Goal: Task Accomplishment & Management: Manage account settings

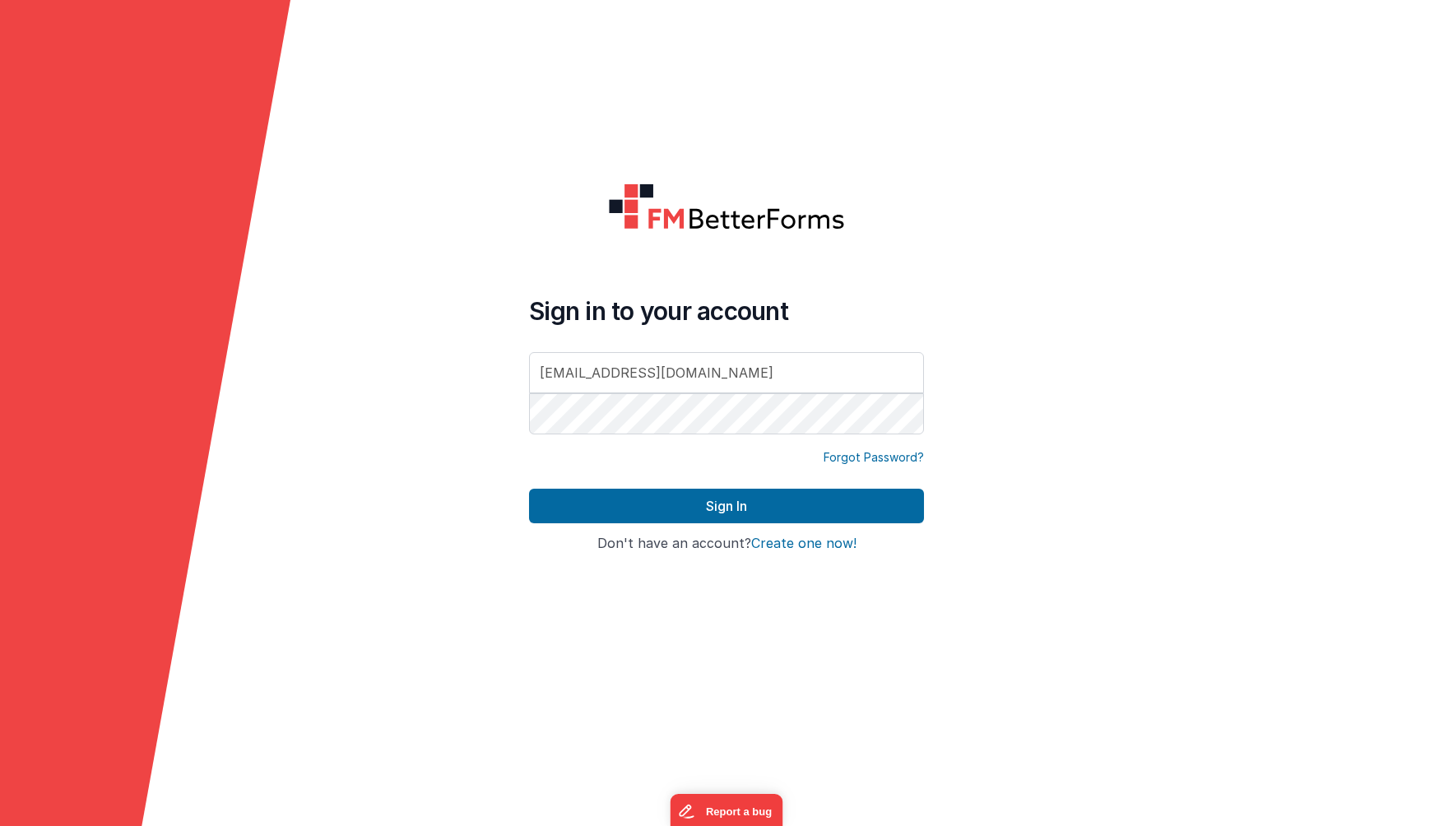
type input "[EMAIL_ADDRESS][DOMAIN_NAME]"
click at [529, 489] on button "Sign In" at bounding box center [726, 506] width 395 height 35
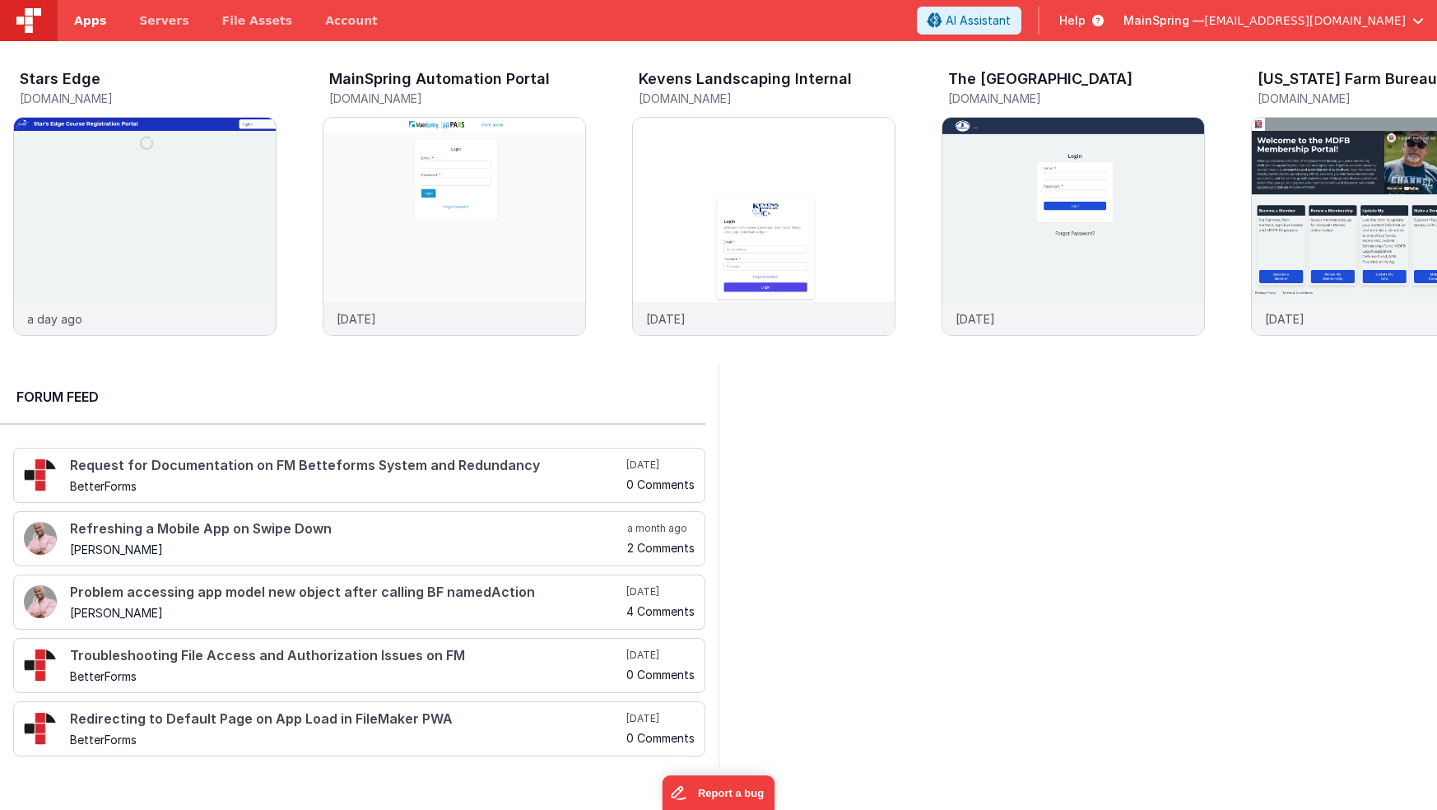
click at [103, 26] on span "Apps" at bounding box center [90, 20] width 32 height 16
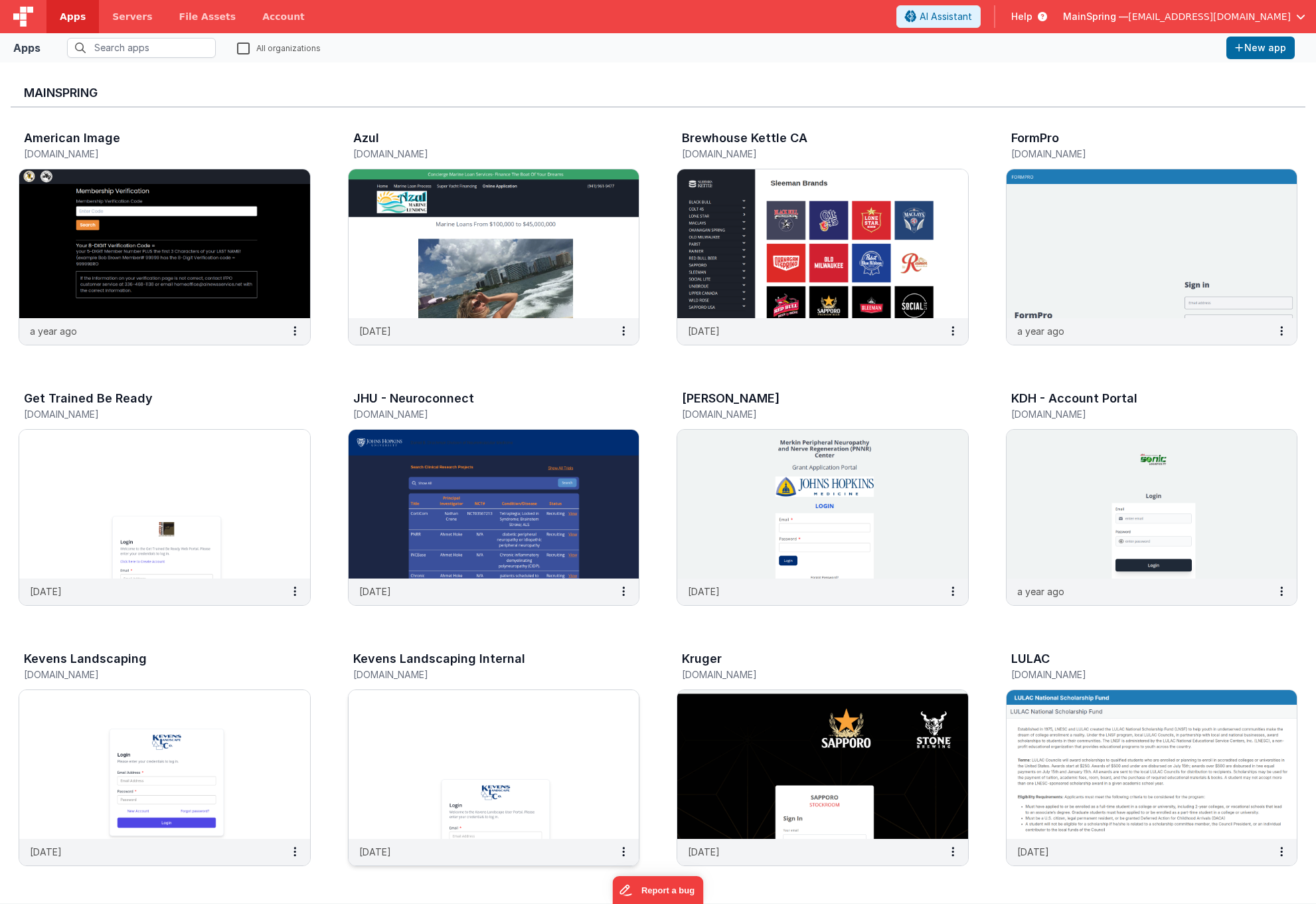
click at [483, 666] on img at bounding box center [494, 764] width 290 height 149
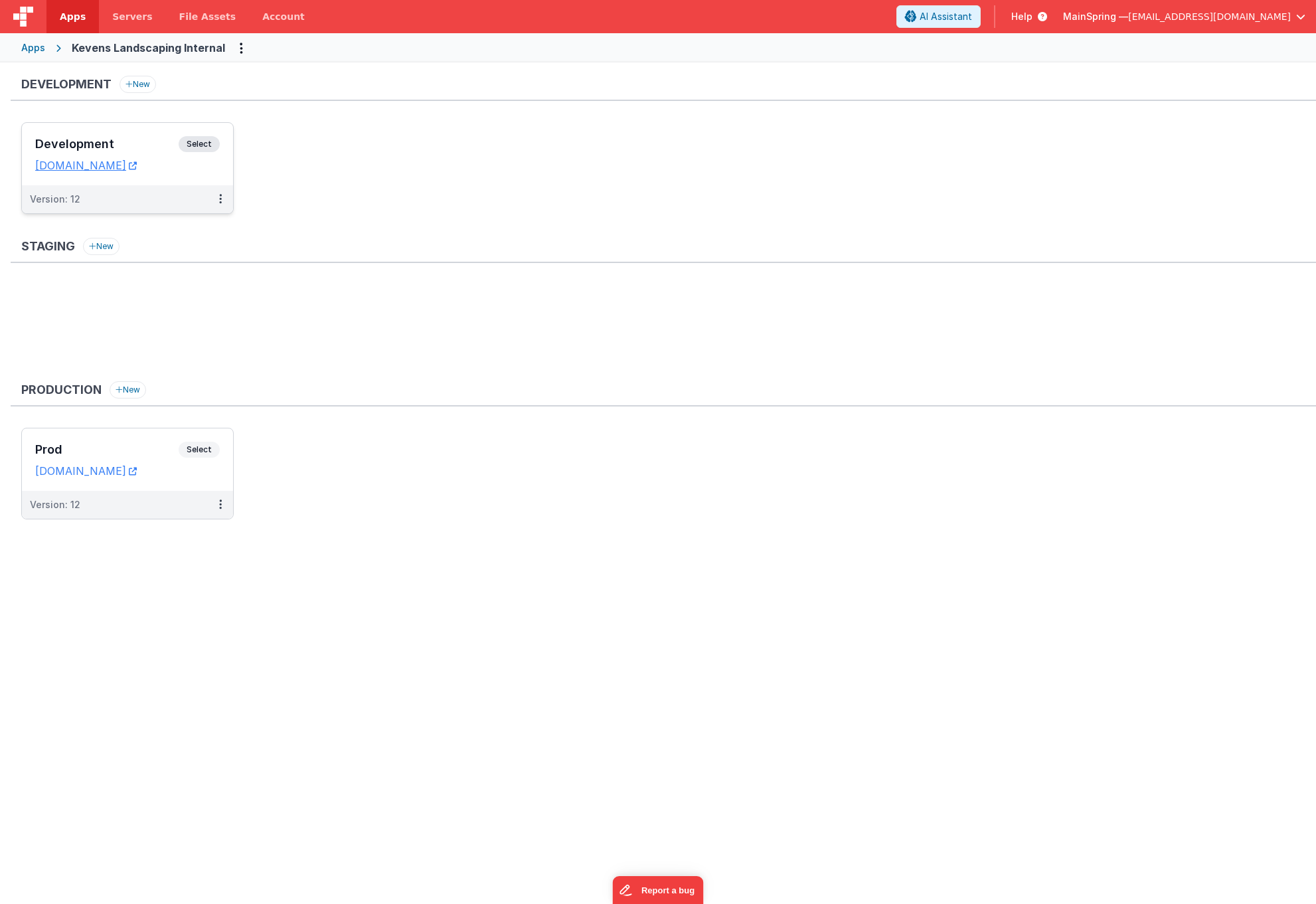
click at [161, 195] on div "Version: 12" at bounding box center [119, 199] width 178 height 13
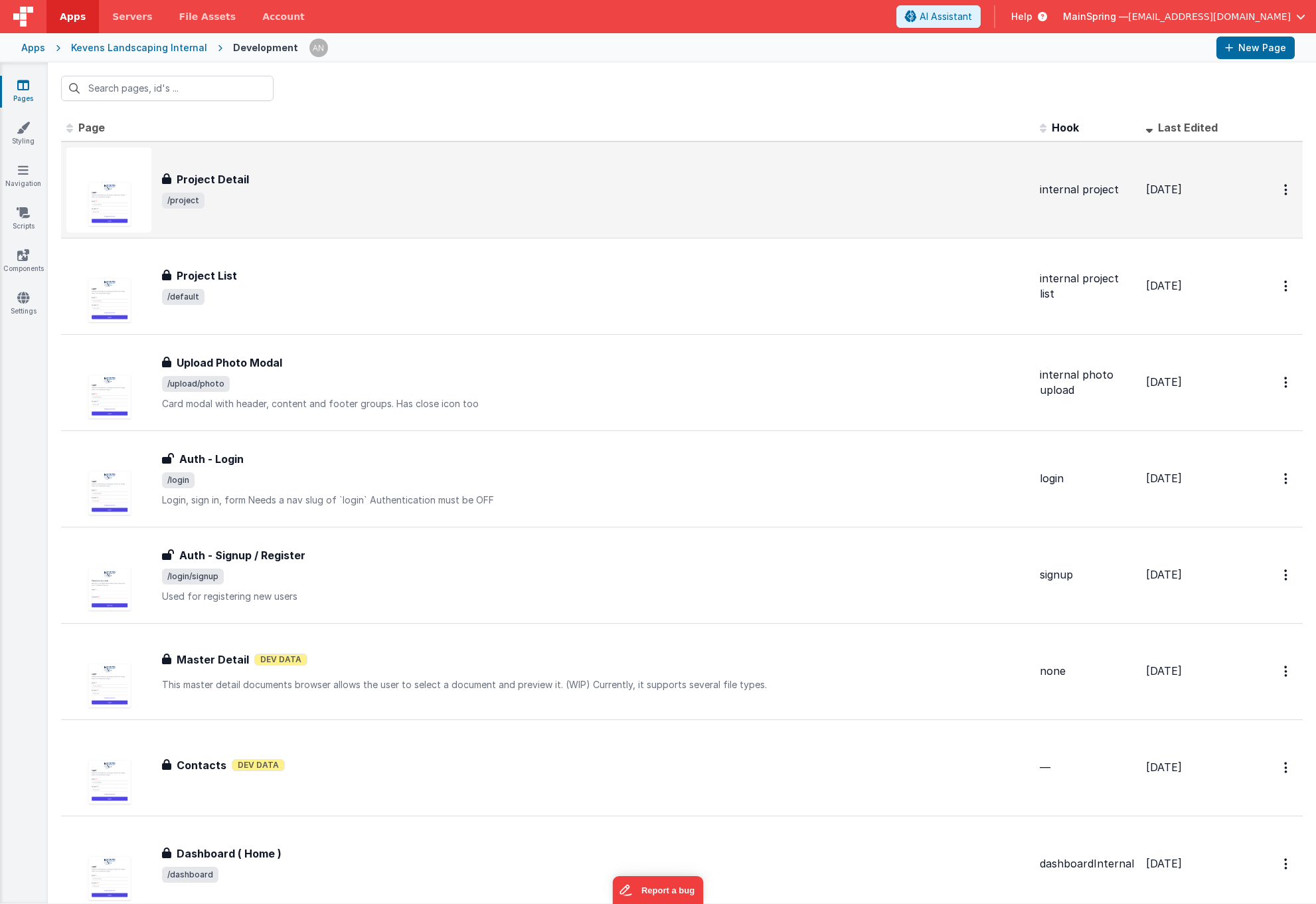
click at [357, 195] on span "/project" at bounding box center [595, 201] width 867 height 16
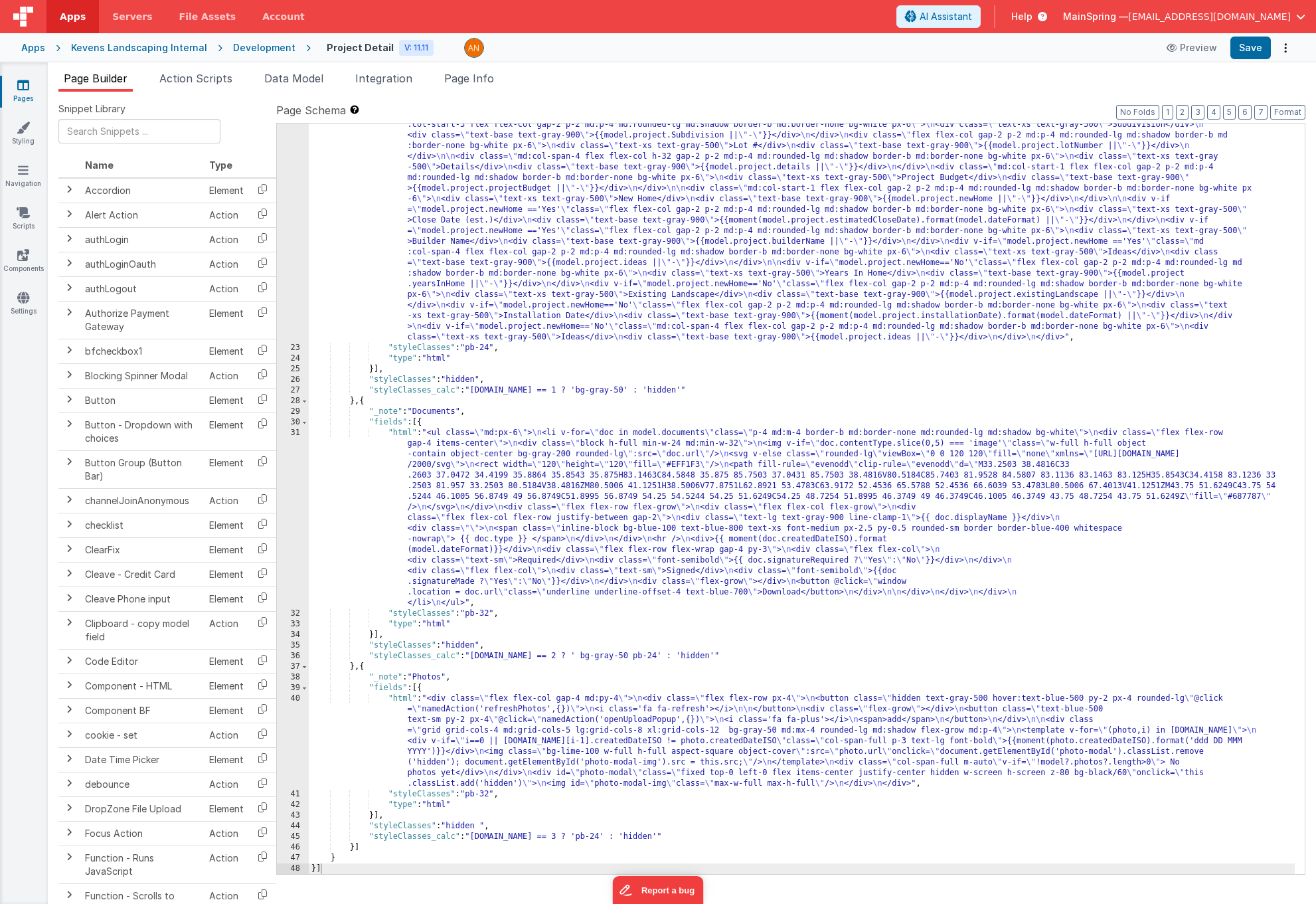
scroll to position [514, 0]
click at [499, 666] on div ""html" : "<div class= \" grid grid-cols-1 md:pt-4 md:grid-cols-4 md:gap-2 md:mx…" at bounding box center [802, 553] width 986 height 1101
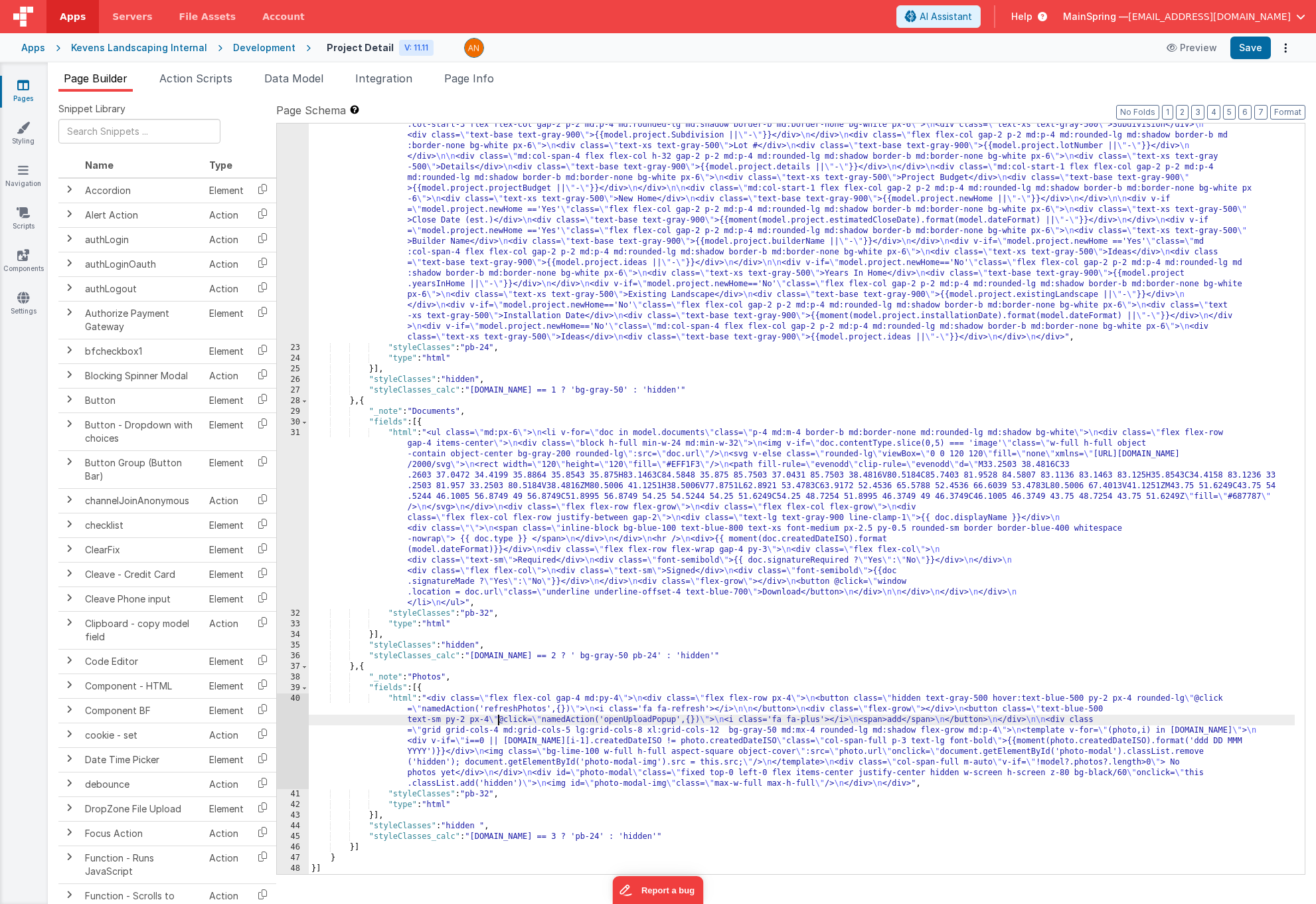
click at [294, 666] on div "40" at bounding box center [292, 741] width 31 height 95
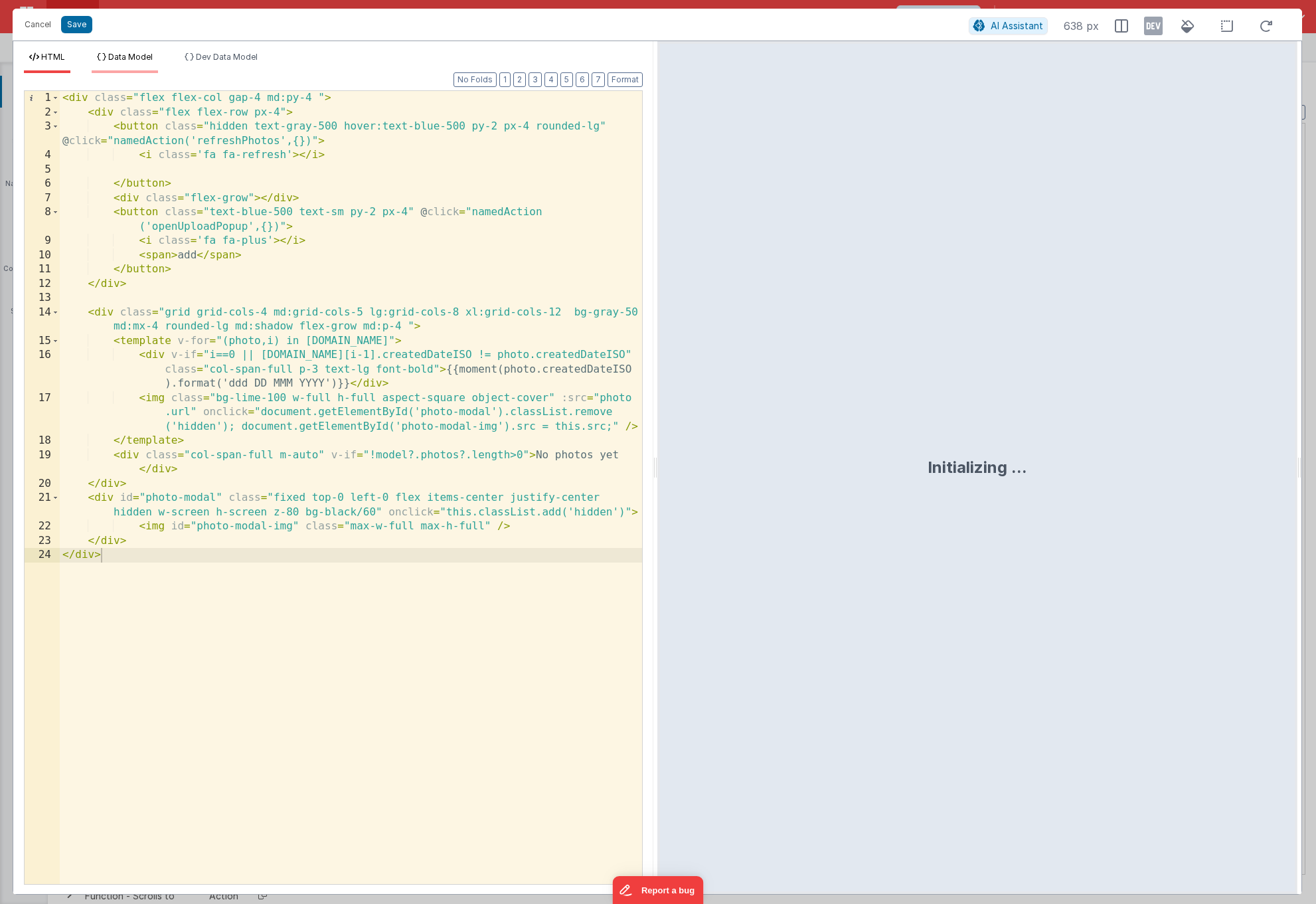
click at [136, 61] on span "Data Model" at bounding box center [130, 56] width 44 height 10
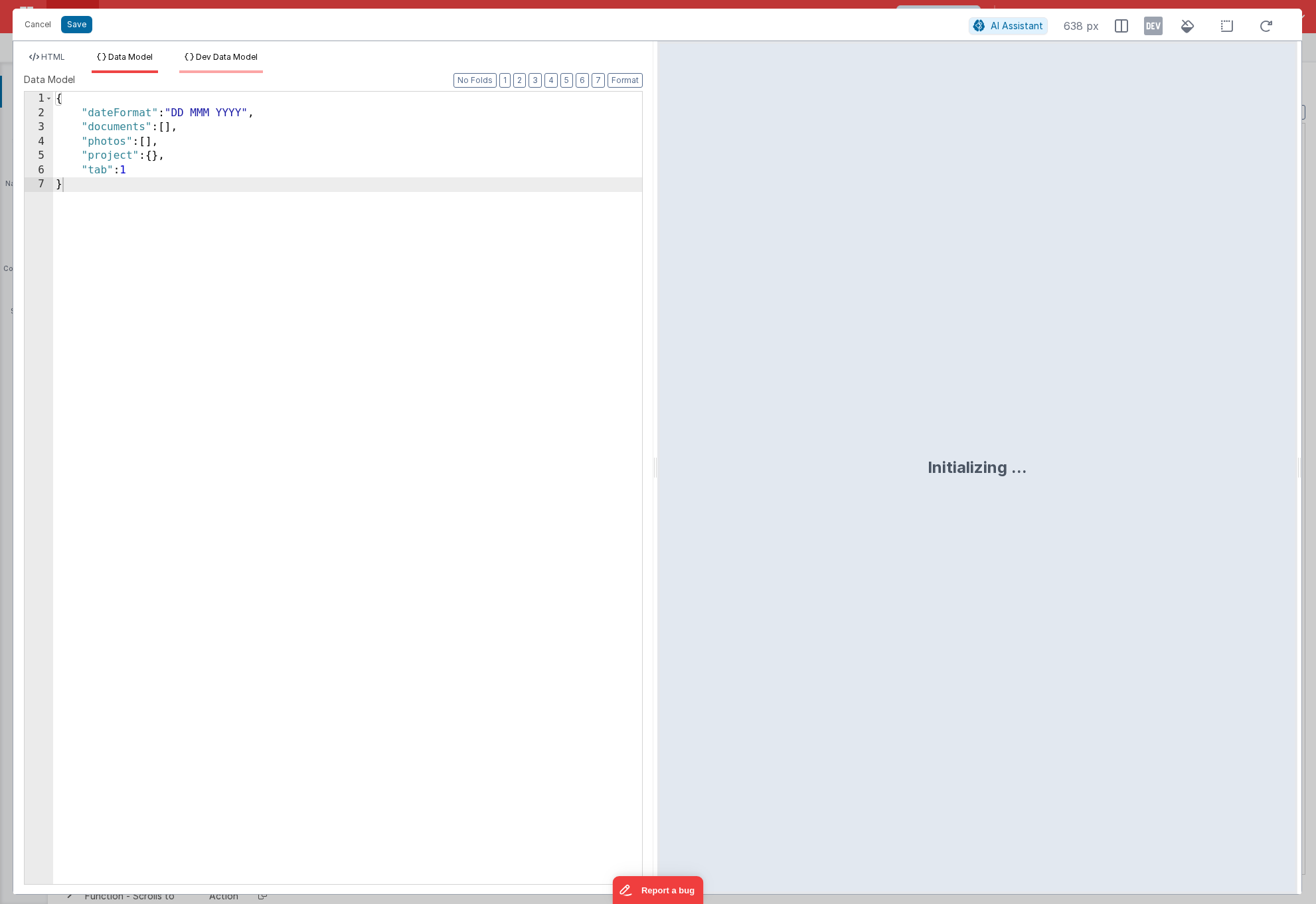
click at [208, 61] on span "Dev Data Model" at bounding box center [227, 56] width 62 height 10
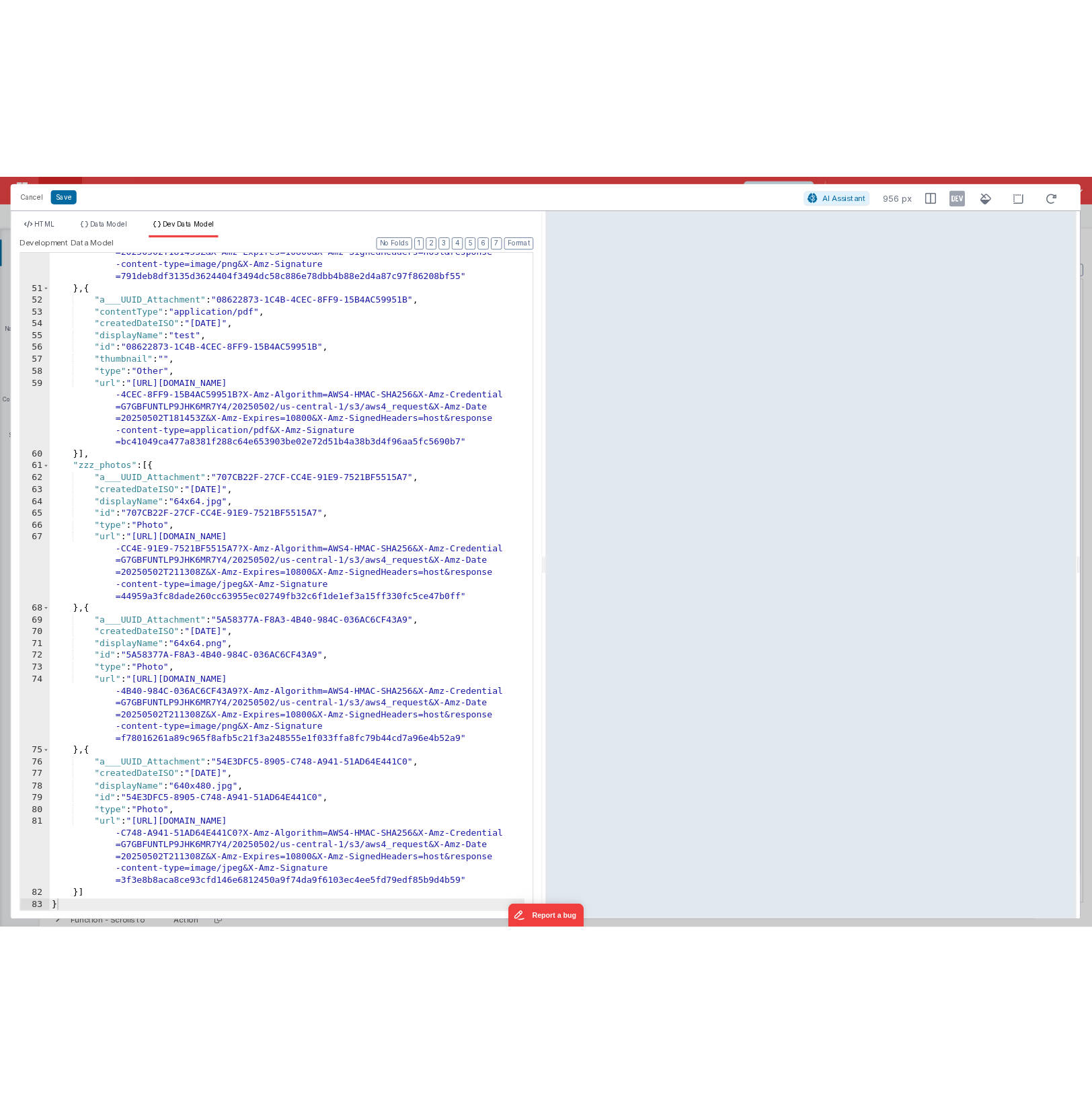
scroll to position [0, 0]
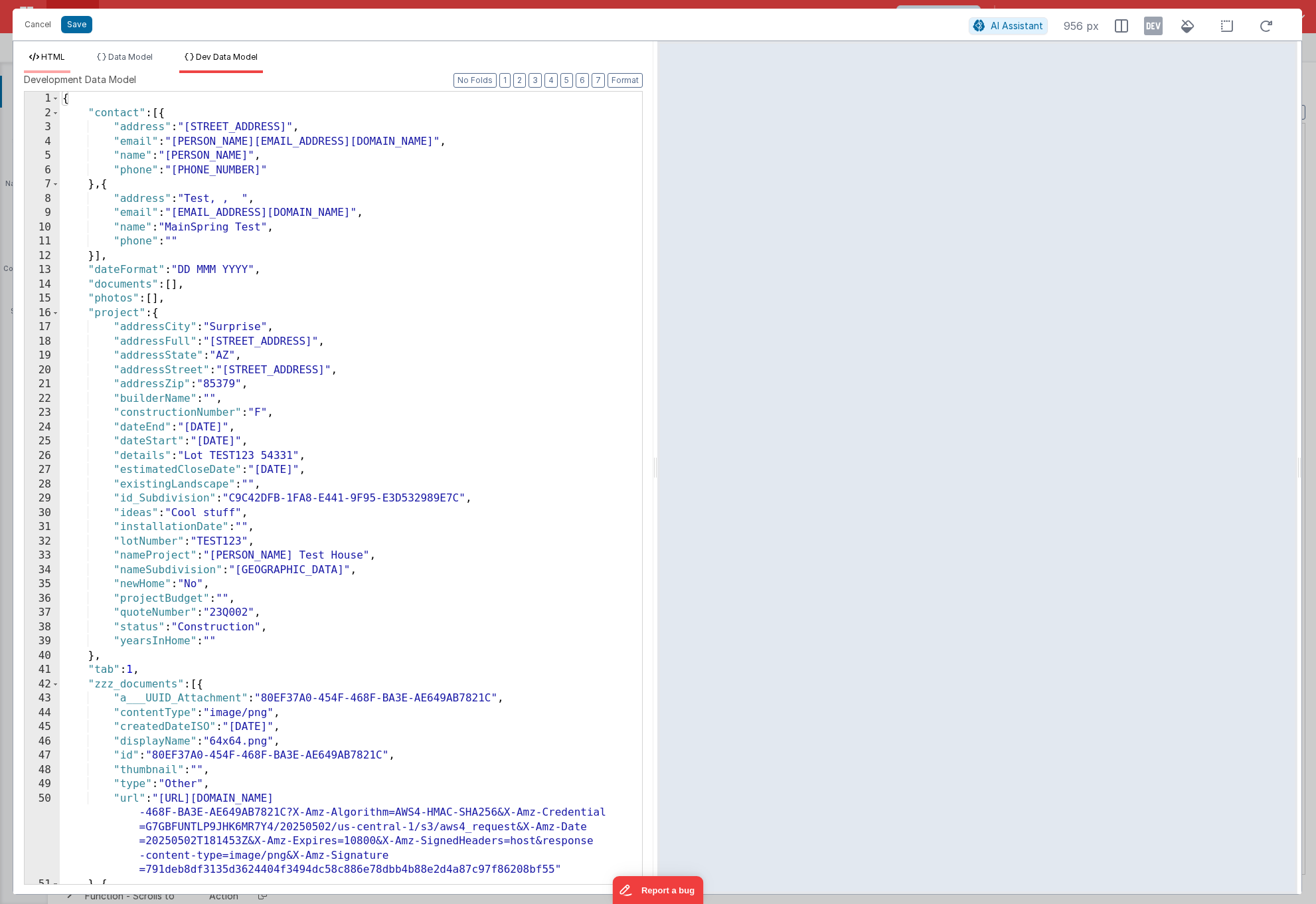
click at [55, 65] on li "HTML" at bounding box center [48, 62] width 47 height 21
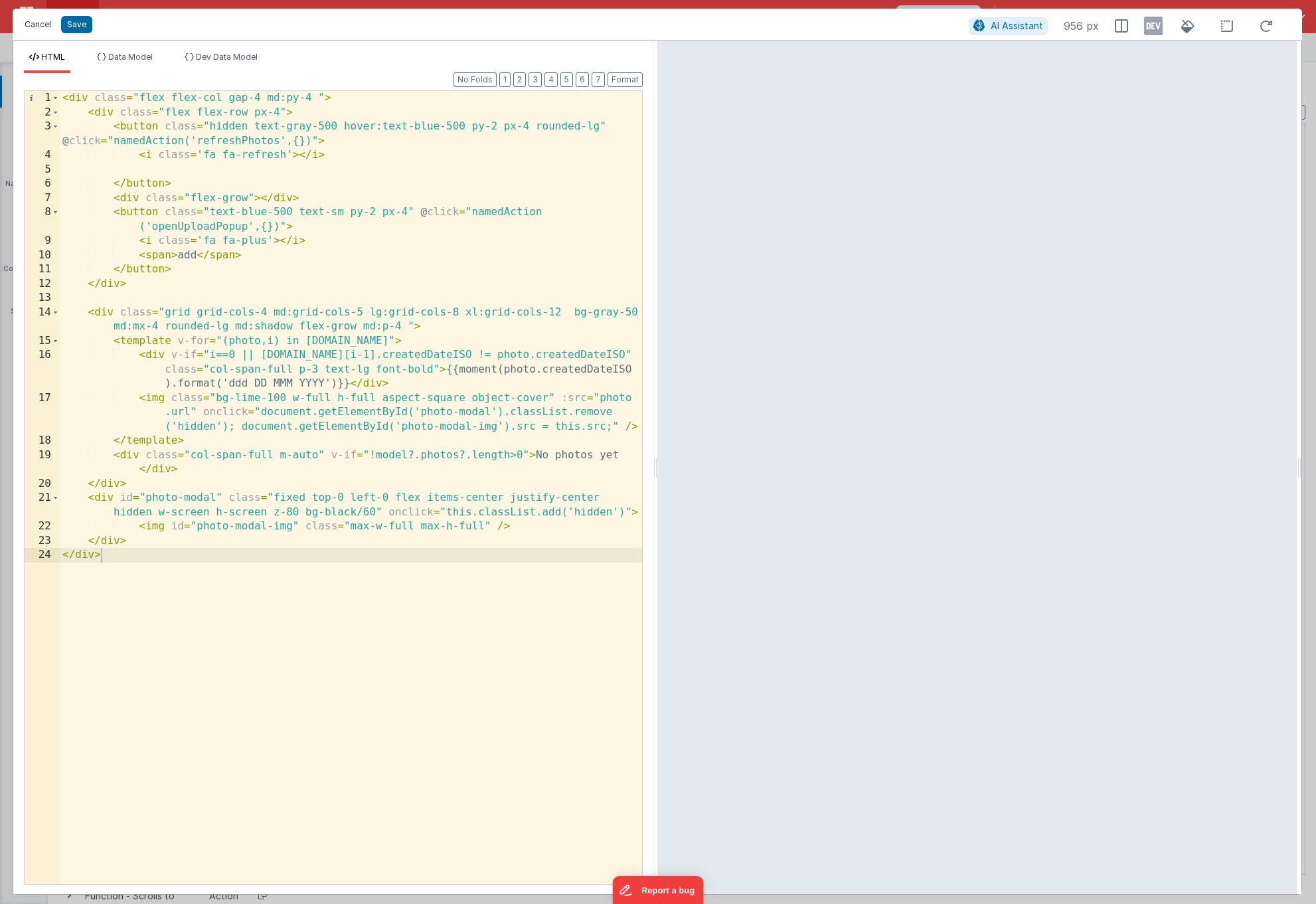
click at [36, 24] on button "Cancel" at bounding box center [37, 24] width 40 height 19
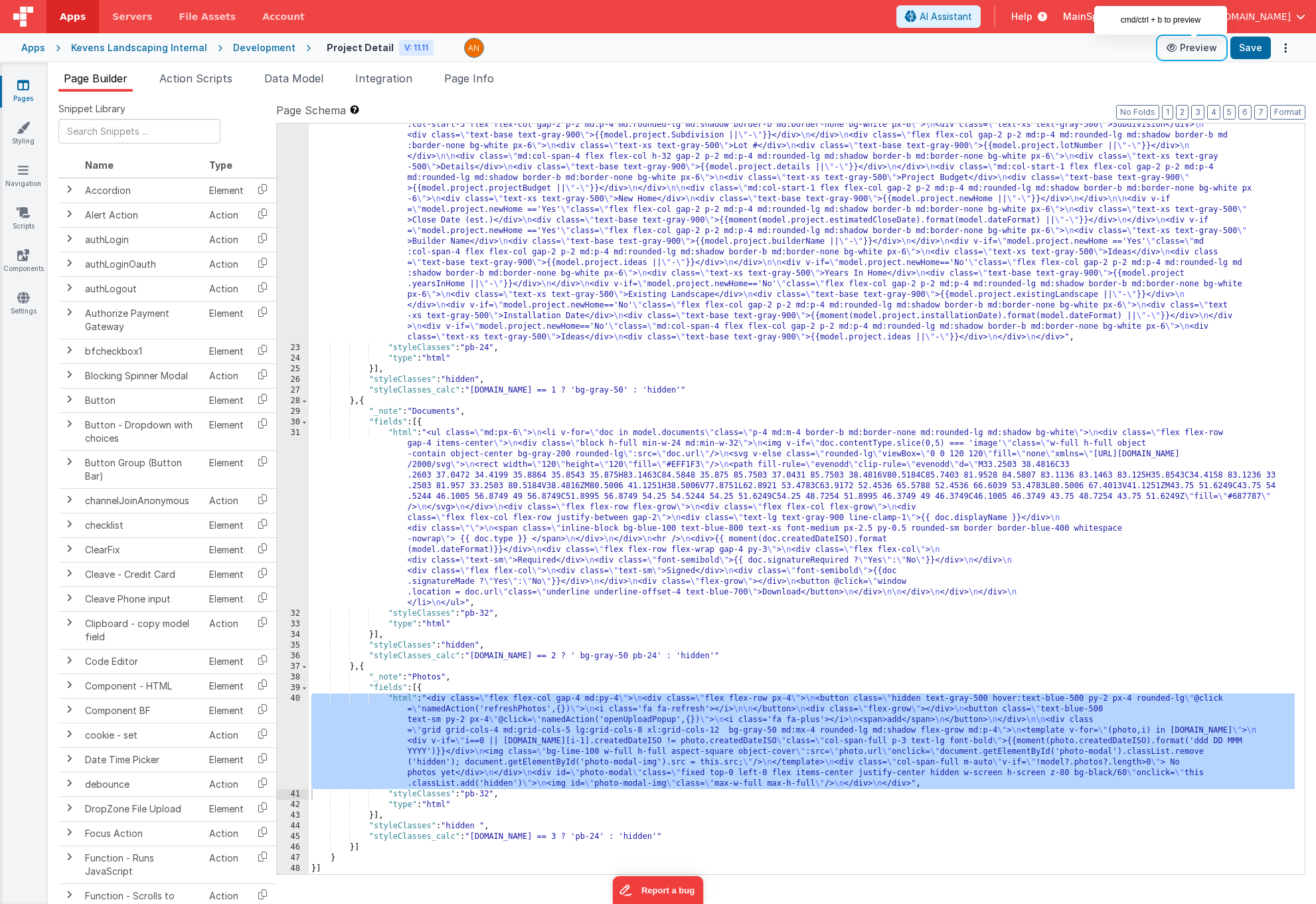
click at [1172, 48] on button "Preview" at bounding box center [1192, 48] width 66 height 21
click at [538, 666] on div ""html" : "<div class= \" grid grid-cols-1 md:pt-4 md:grid-cols-4 md:gap-2 md:mx…" at bounding box center [802, 553] width 986 height 1101
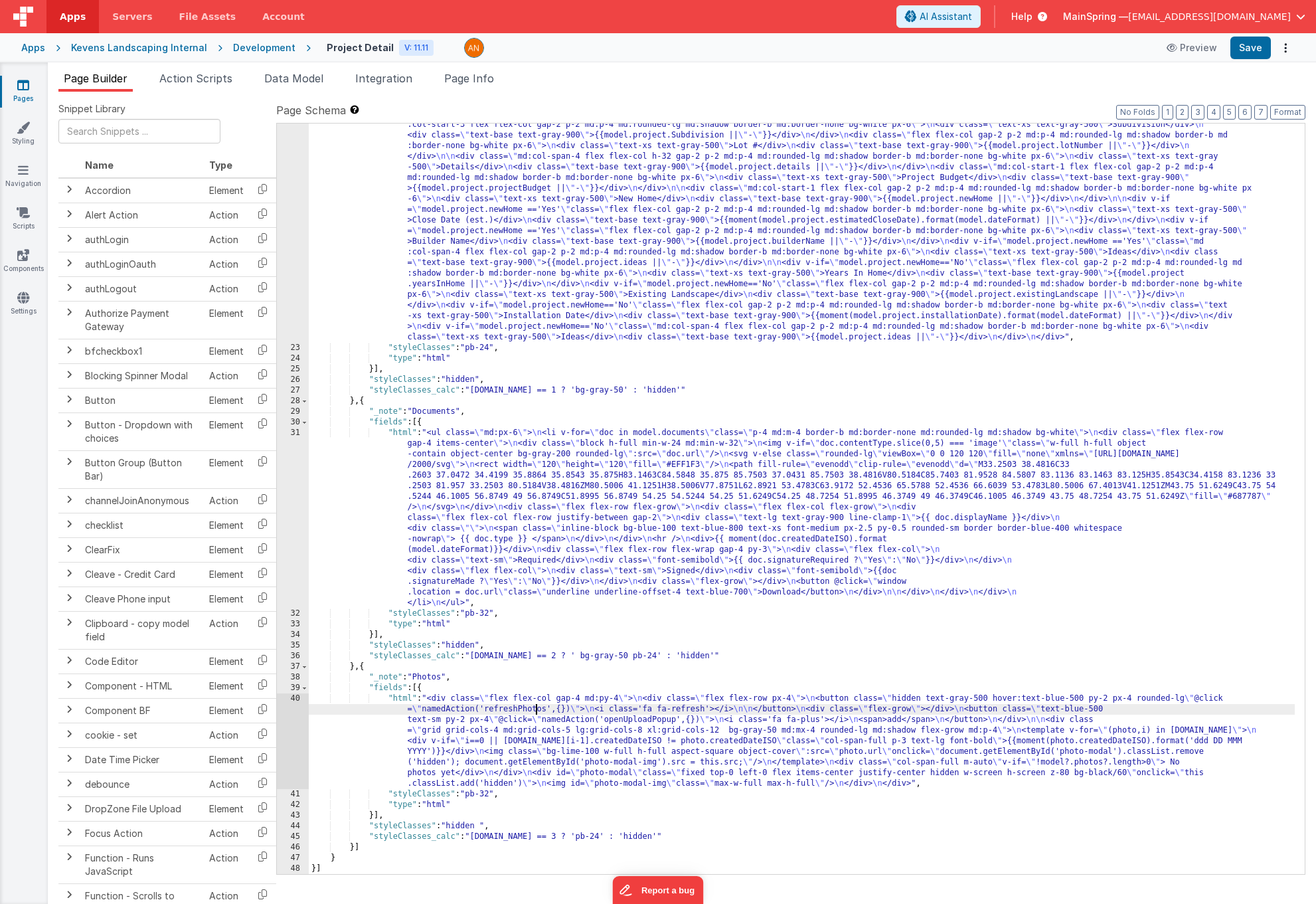
click at [293, 666] on div "40" at bounding box center [292, 741] width 31 height 95
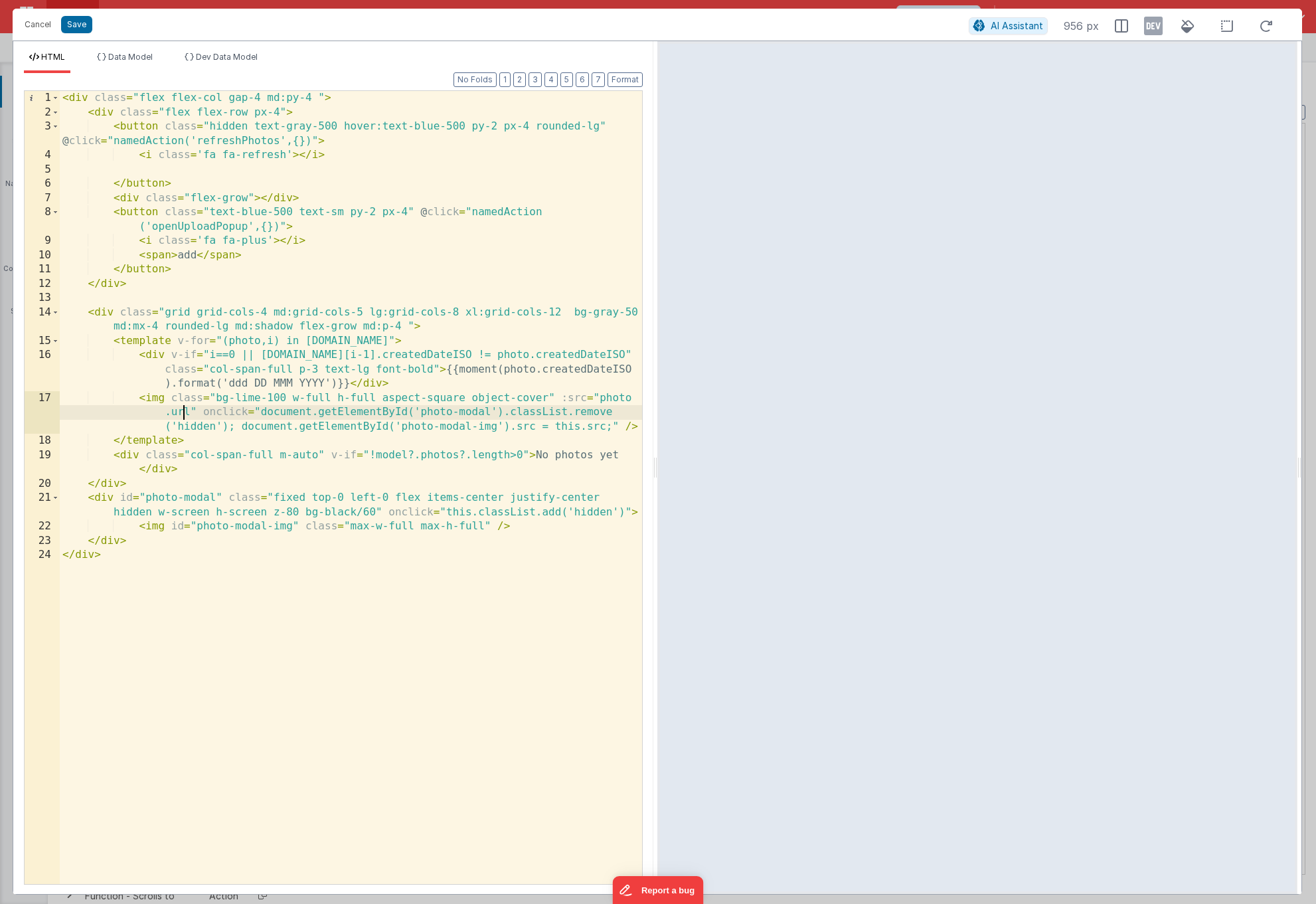
click at [182, 412] on div "< div class = "flex flex-col gap-4 md:py-4 " > < div class = "flex flex-row px-…" at bounding box center [351, 502] width 583 height 822
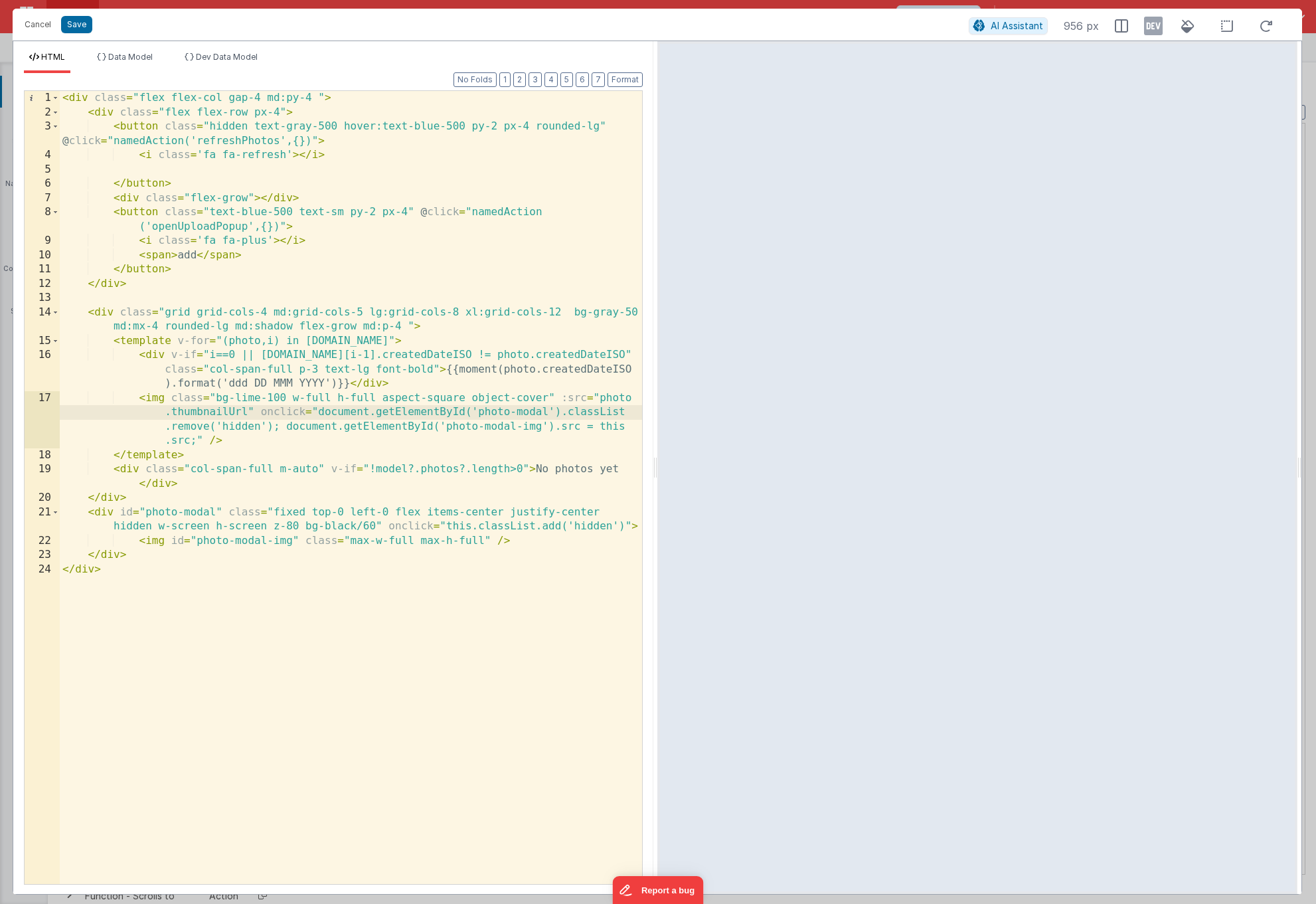
click at [209, 413] on div "< div class = "flex flex-col gap-4 md:py-4 " > < div class = "flex flex-row px-…" at bounding box center [351, 502] width 583 height 822
click at [223, 413] on div "< div class = "flex flex-col gap-4 md:py-4 " > < div class = "flex flex-row px-…" at bounding box center [351, 502] width 583 height 822
drag, startPoint x: 77, startPoint y: 23, endPoint x: 97, endPoint y: 26, distance: 20.2
click at [77, 23] on button "Save" at bounding box center [77, 24] width 31 height 17
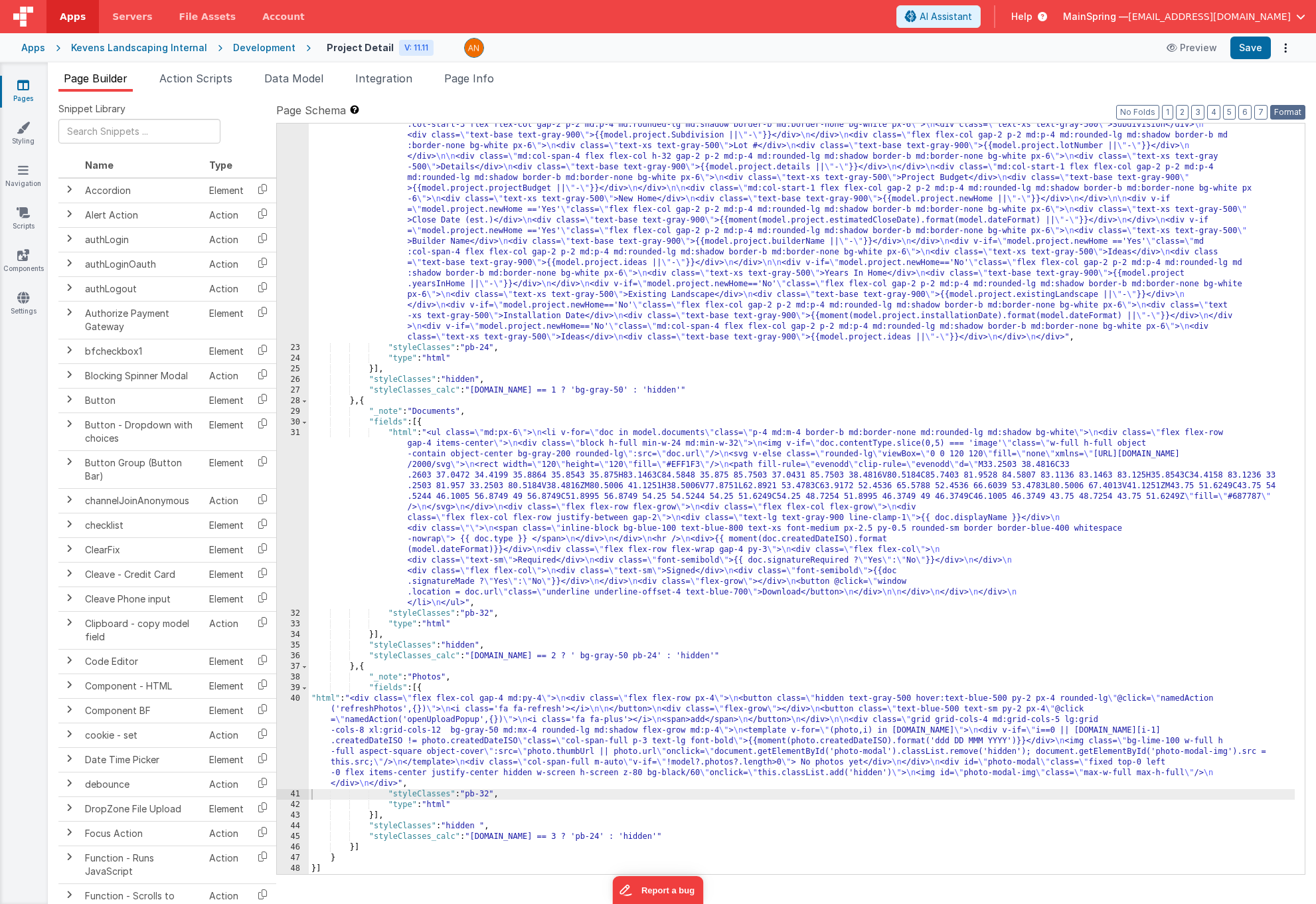
click at [1172, 116] on button "Format" at bounding box center [1288, 112] width 36 height 15
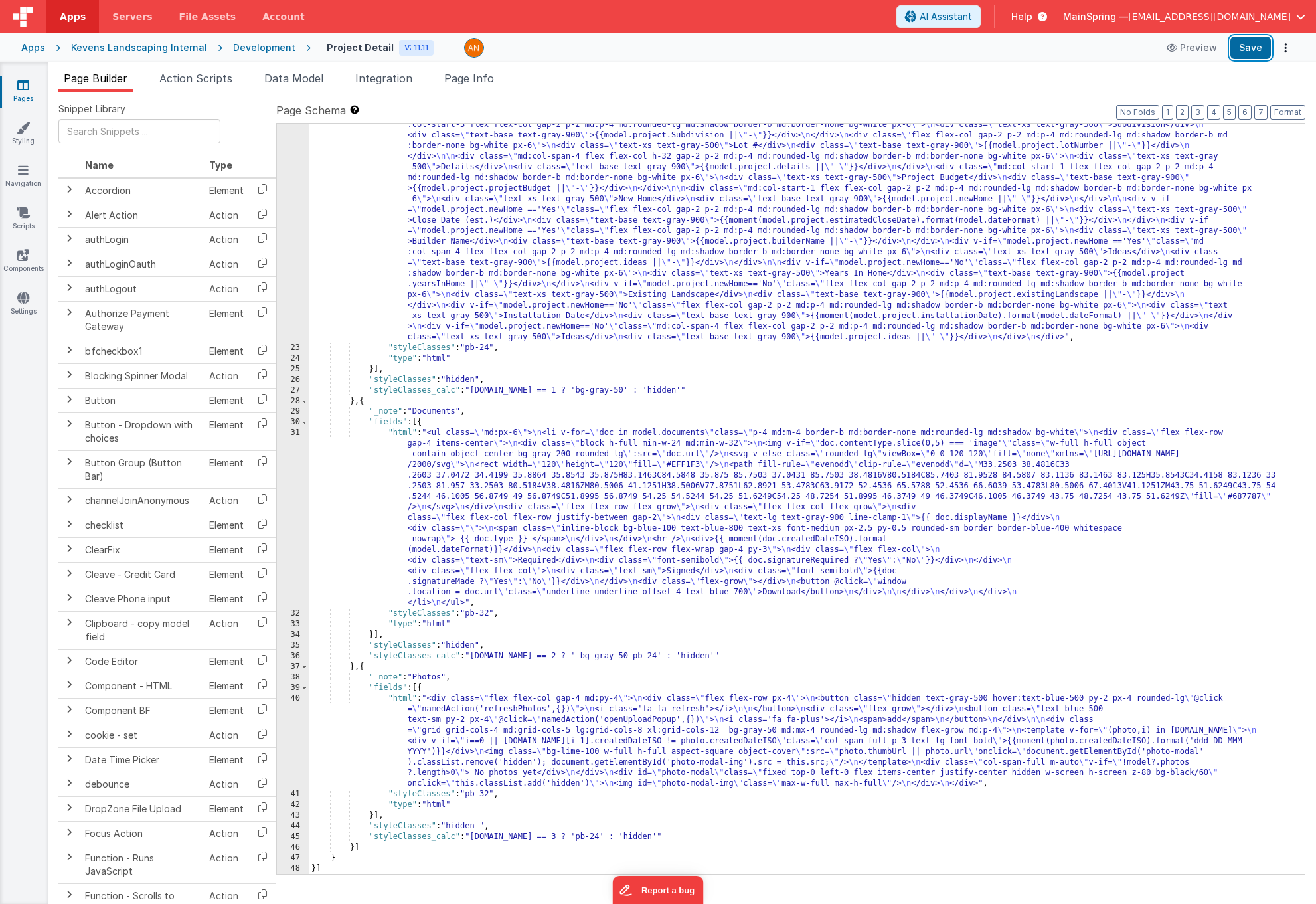
click at [1172, 54] on button "Save" at bounding box center [1251, 48] width 40 height 23
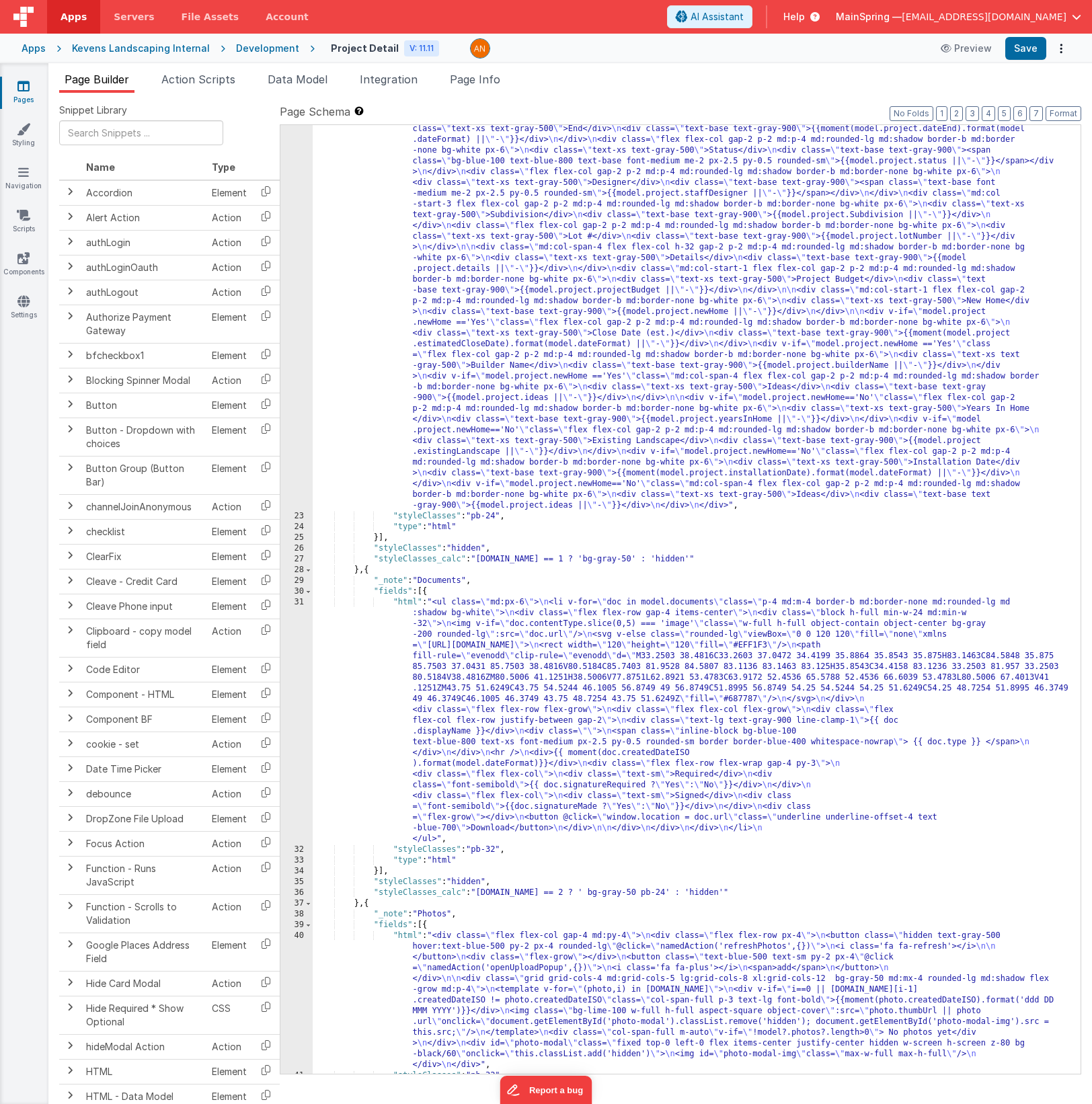
scroll to position [643, 0]
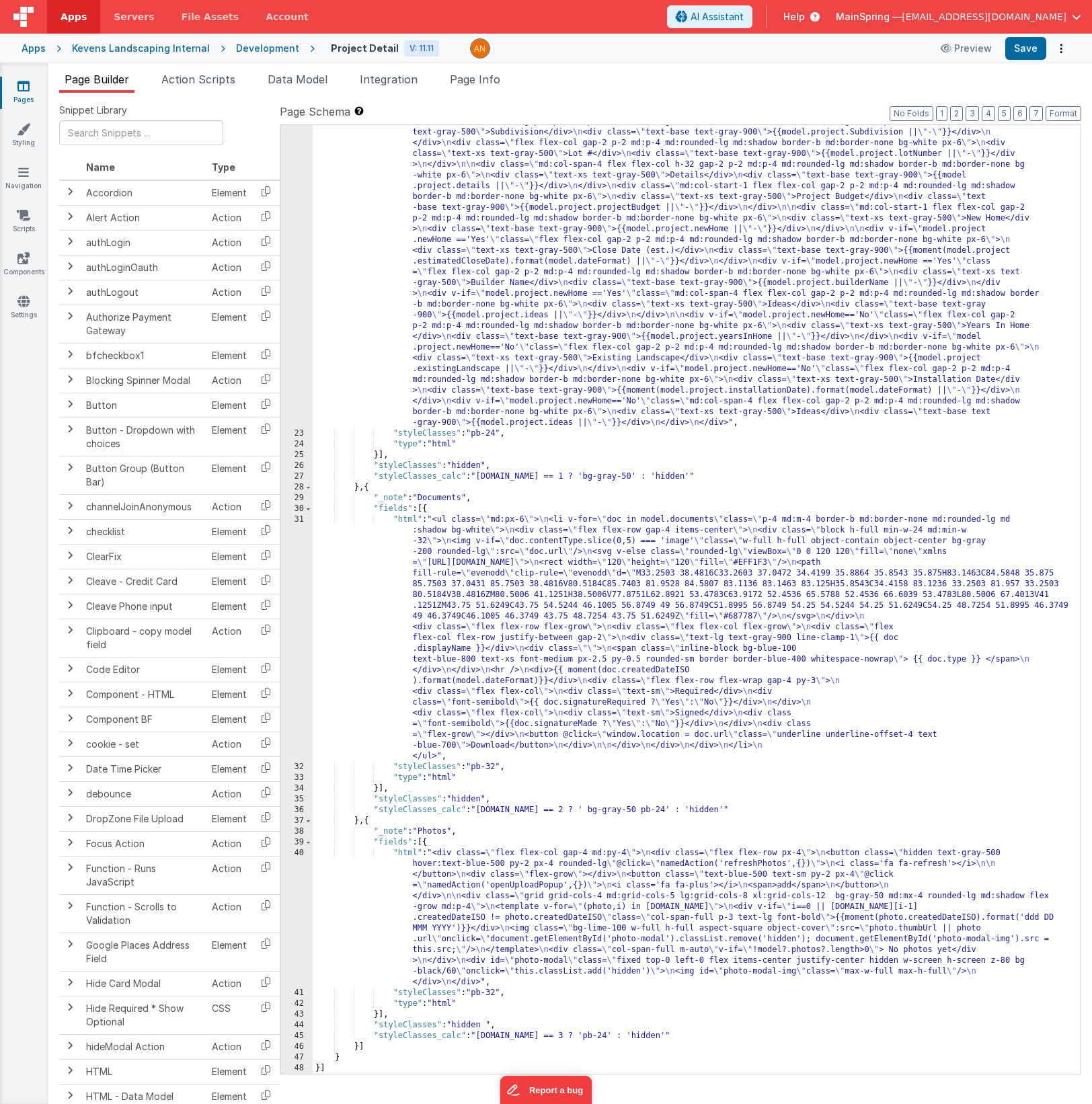
click at [548, 674] on div ""html" : "<div class= \" grid grid-cols-1 md:pt-4 md:grid-cols-4 md:gap-2 md:mx…" at bounding box center [691, 671] width 758 height 1433
click at [283, 674] on div "40" at bounding box center [296, 918] width 32 height 140
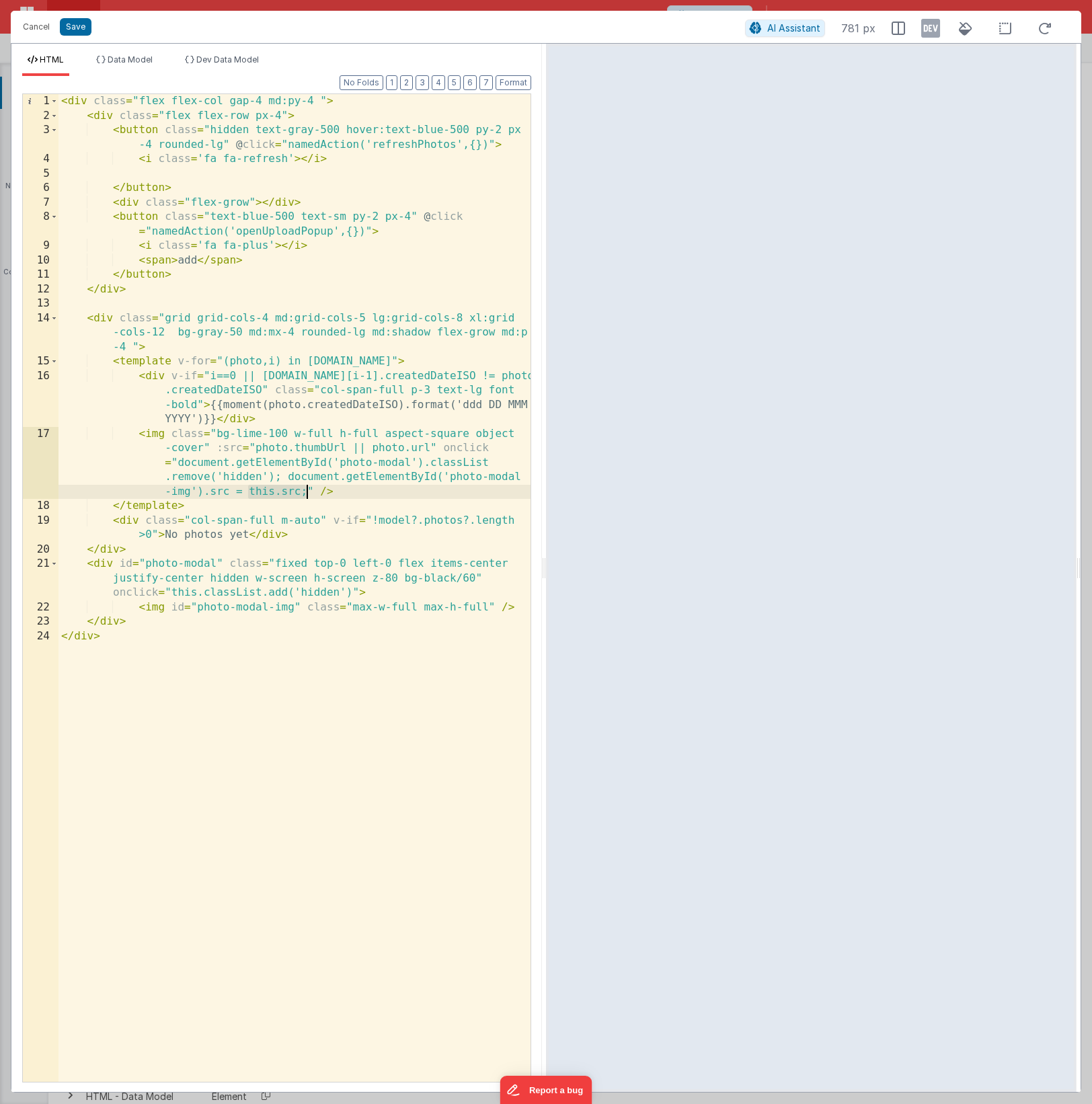
drag, startPoint x: 248, startPoint y: 493, endPoint x: 304, endPoint y: 493, distance: 56.0
click at [304, 493] on div "< div class = "flex flex-col gap-4 md:py-4 " > < div class = "flex flex-row px-…" at bounding box center [295, 602] width 472 height 1017
click at [77, 25] on button "Save" at bounding box center [75, 26] width 32 height 17
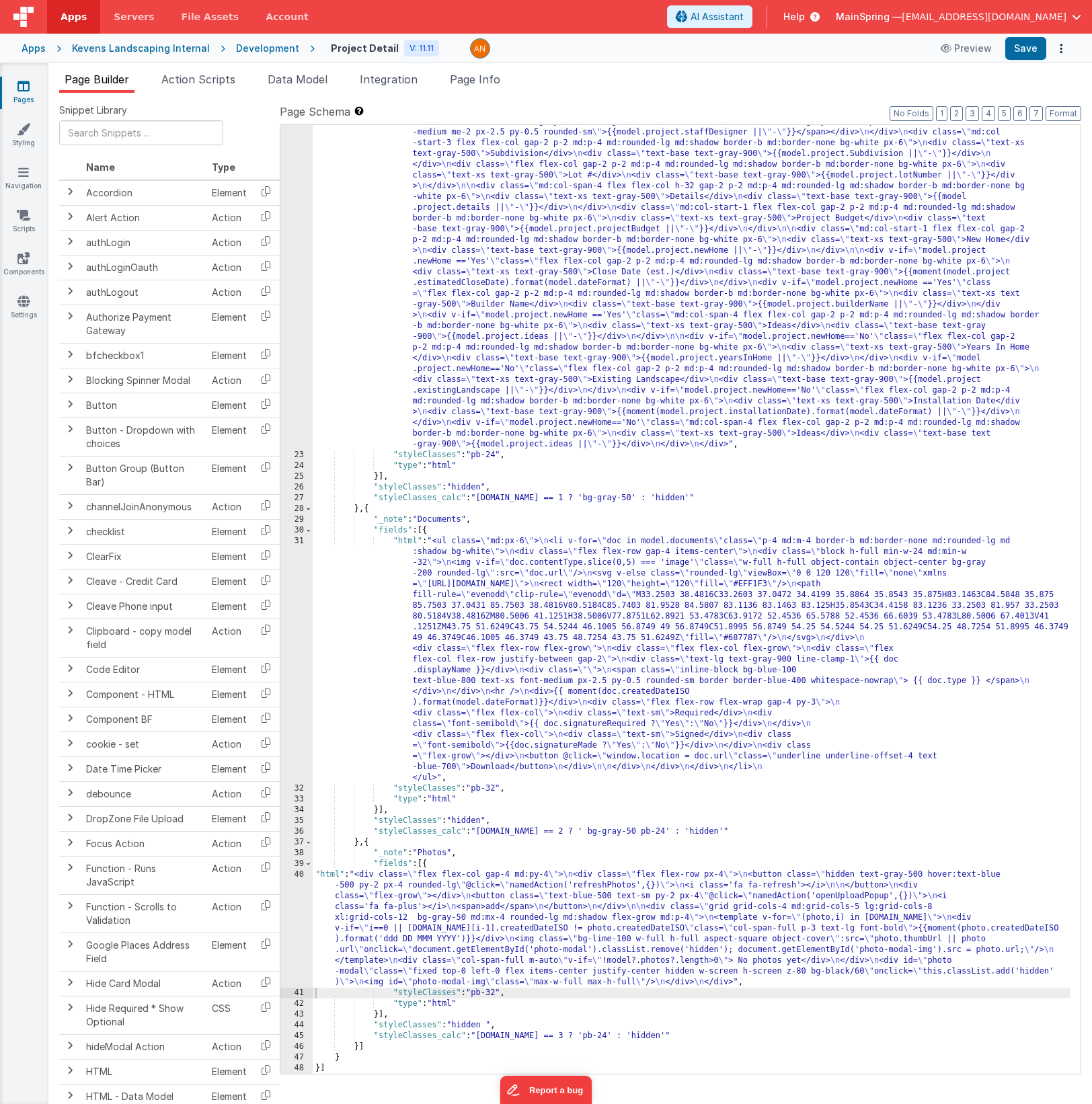
scroll to position [622, 0]
click at [1072, 114] on button "Format" at bounding box center [1064, 114] width 36 height 15
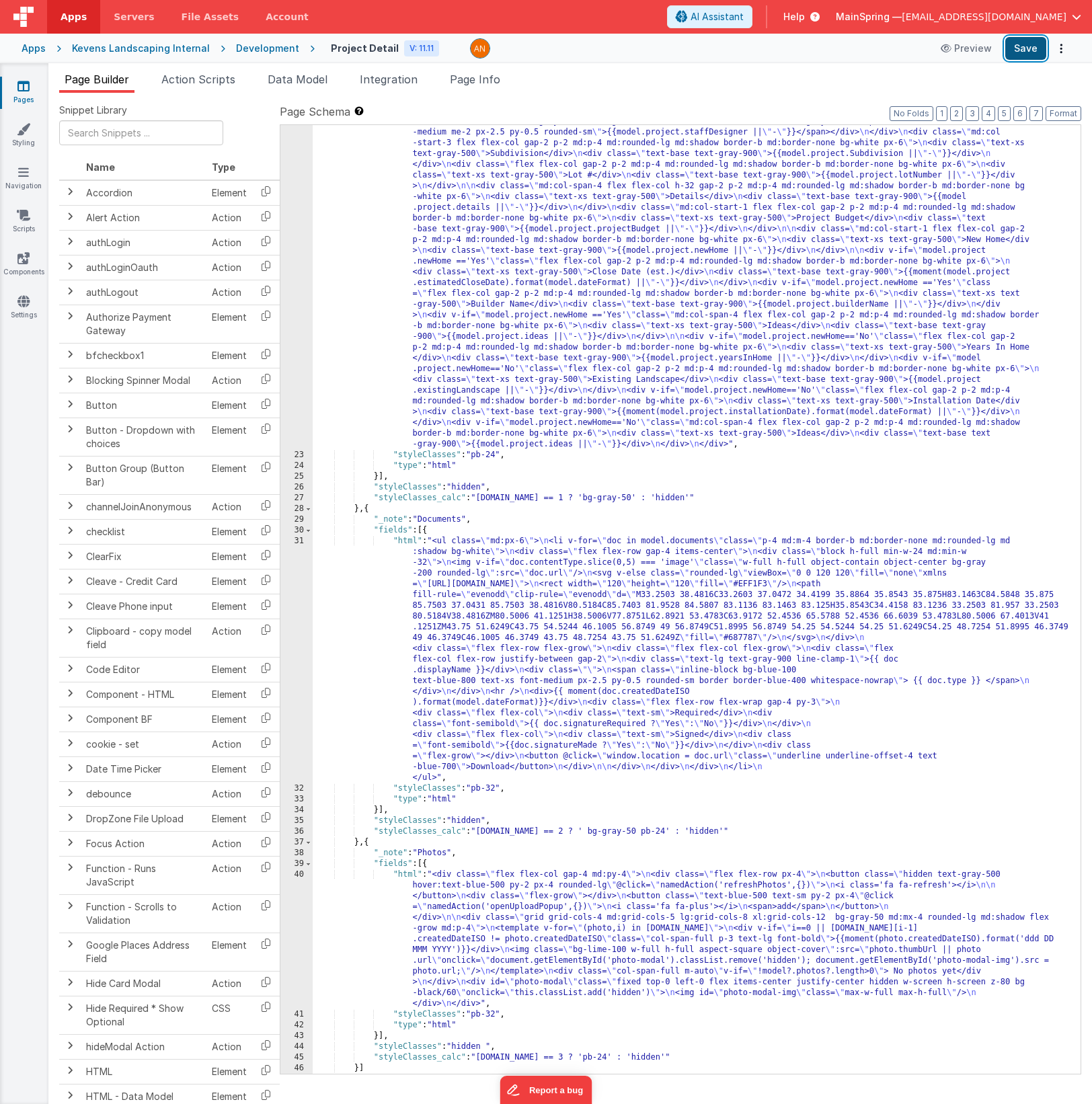
click at [1034, 59] on button "Save" at bounding box center [1026, 48] width 41 height 23
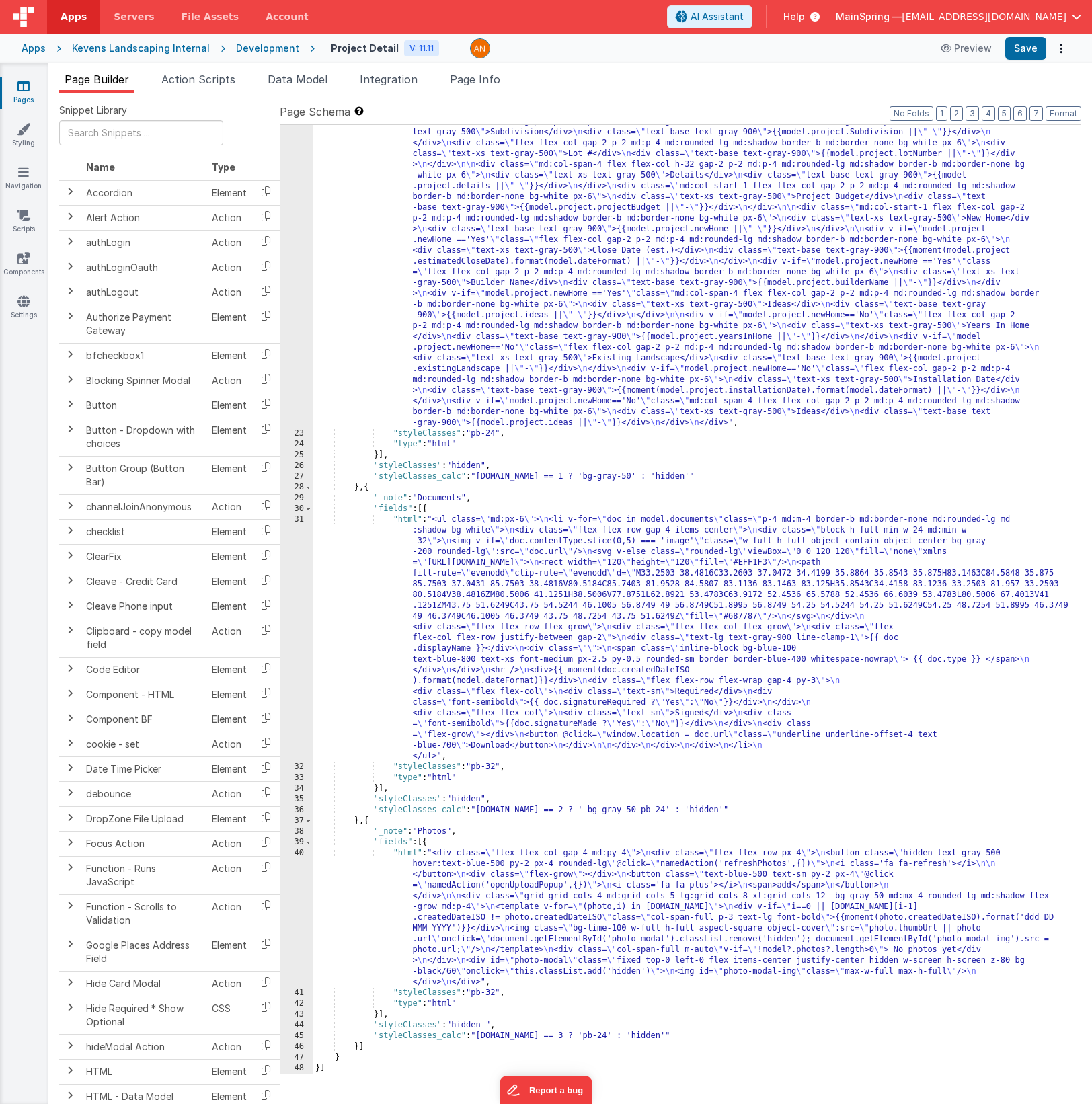
scroll to position [643, 0]
click at [449, 674] on div ""html" : "<div class= \" grid grid-cols-1 md:pt-4 md:grid-cols-4 md:gap-2 md:mx…" at bounding box center [691, 671] width 758 height 1433
click at [286, 674] on div "40" at bounding box center [296, 918] width 32 height 140
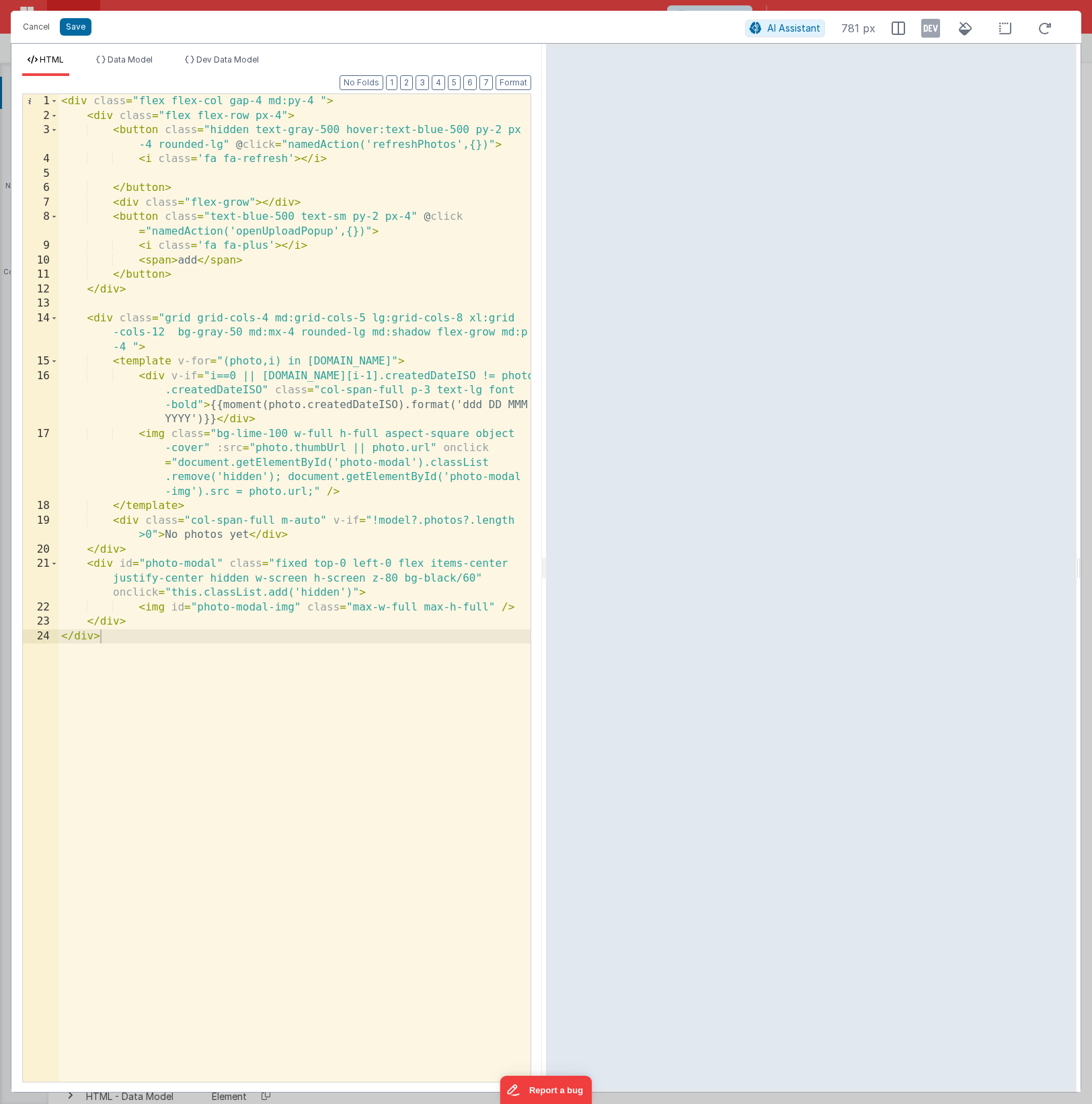
click at [440, 449] on div "< div class = "flex flex-col gap-4 md:py-4 " > < div class = "flex flex-row px-…" at bounding box center [295, 602] width 472 height 1017
click at [70, 29] on button "Save" at bounding box center [75, 26] width 32 height 17
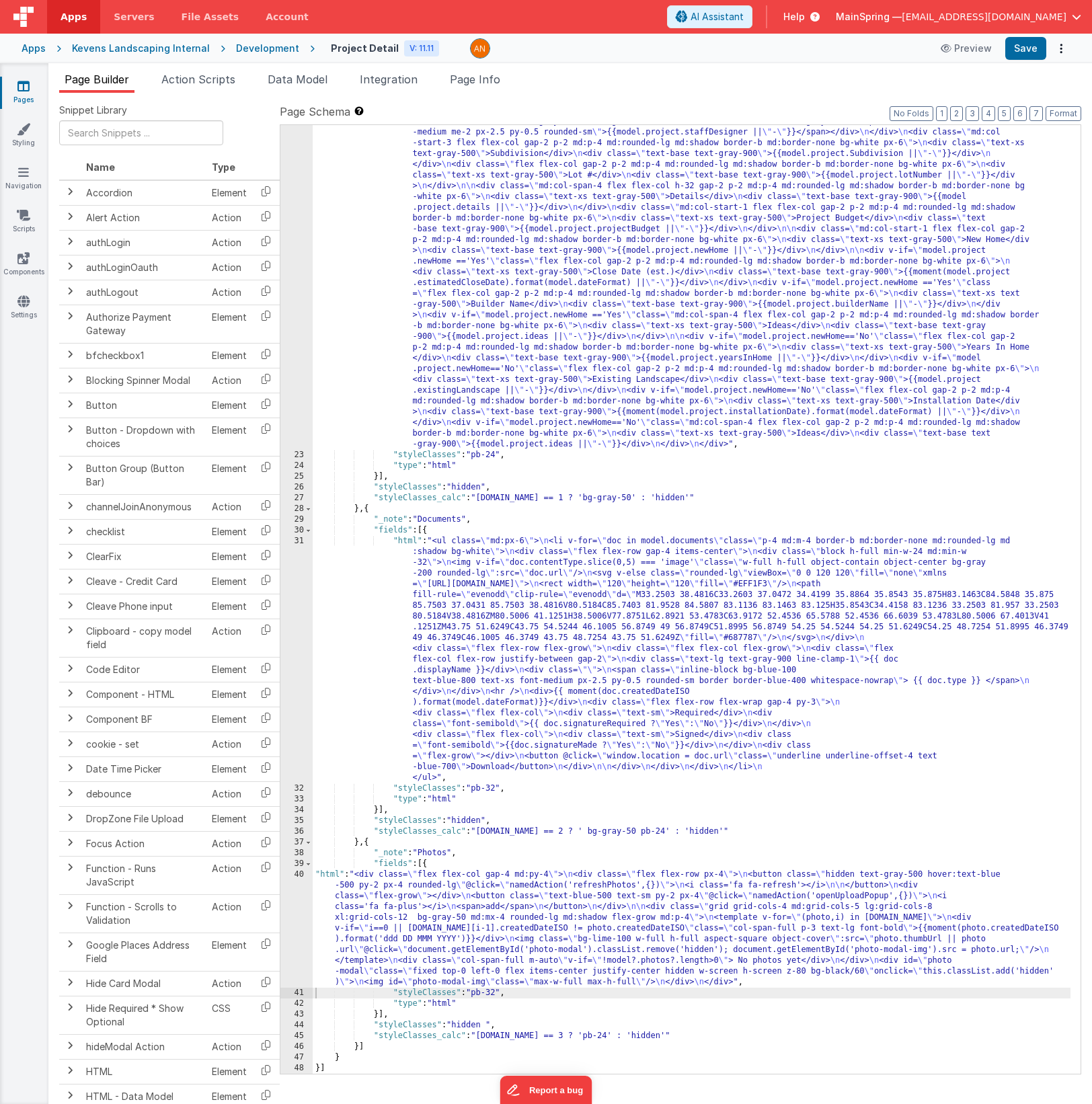
scroll to position [622, 0]
click at [1086, 113] on div "Snippet Library Name Type Accordion Element Alert Action Action authLogin Actio…" at bounding box center [570, 610] width 1044 height 1033
click at [1076, 118] on button "Format" at bounding box center [1064, 114] width 36 height 15
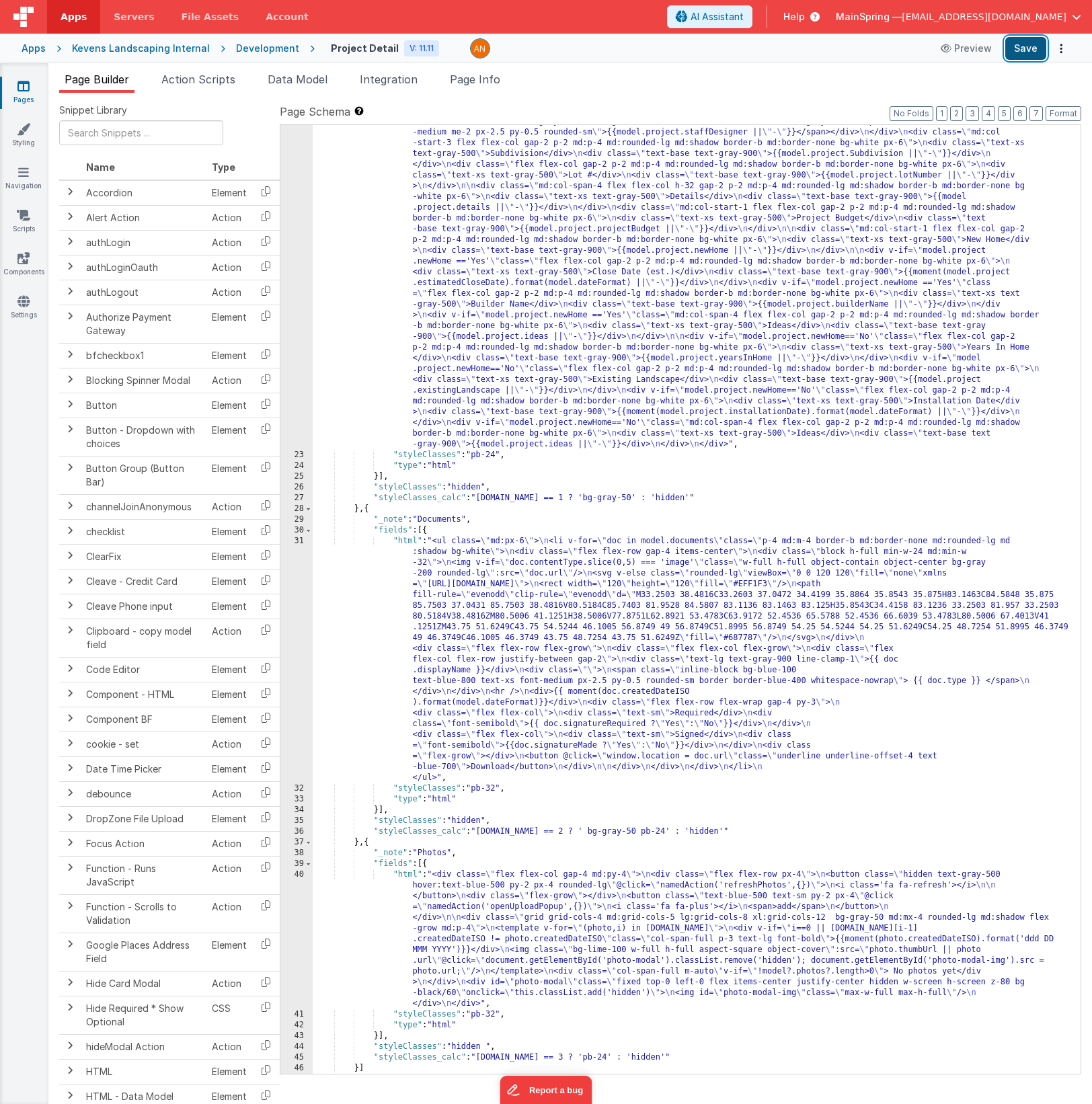
click at [1023, 58] on button "Save" at bounding box center [1026, 48] width 41 height 23
click at [751, 73] on ul "Page Builder Action Scripts Data Model Integration Page Info" at bounding box center [570, 82] width 1044 height 21
click at [589, 96] on div "Snippet Library Name Type Accordion Element Alert Action Action authLogin Actio…" at bounding box center [570, 610] width 1044 height 1033
click at [105, 52] on div "Kevens Landscaping Internal" at bounding box center [141, 48] width 138 height 13
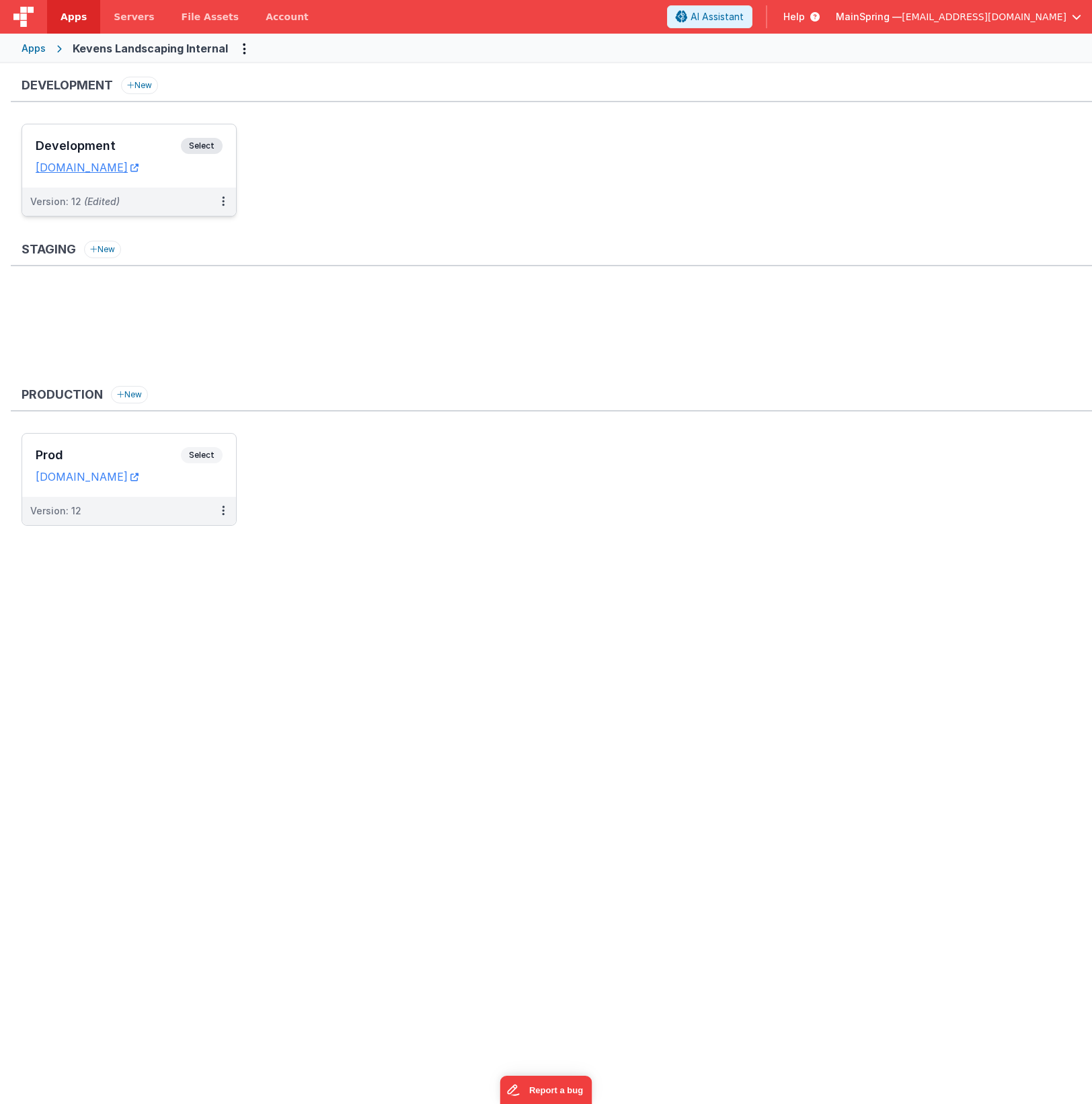
click at [158, 206] on div "Version: 12 (Edited)" at bounding box center [120, 202] width 181 height 13
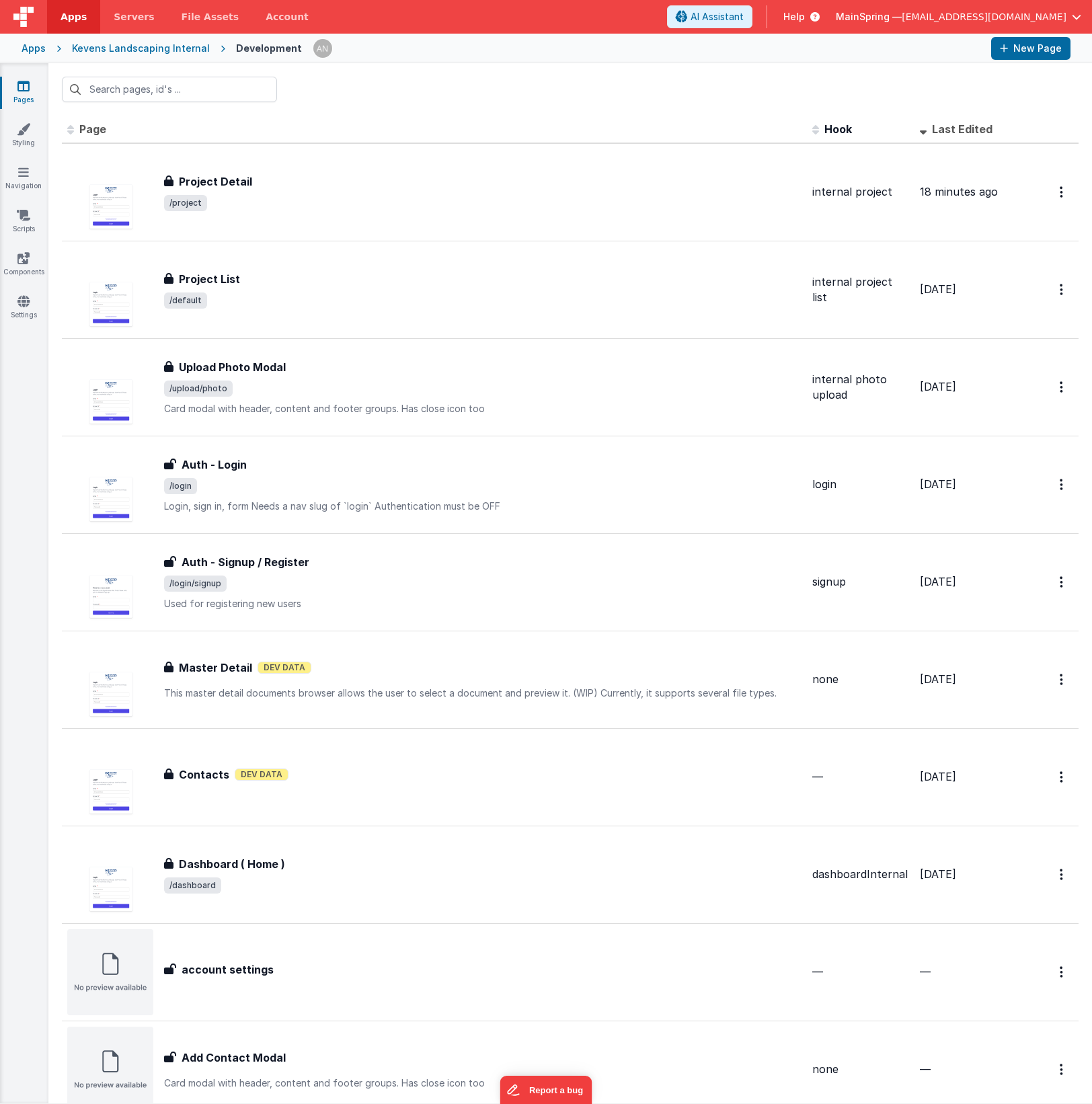
click at [130, 51] on div "Kevens Landscaping Internal" at bounding box center [141, 48] width 138 height 13
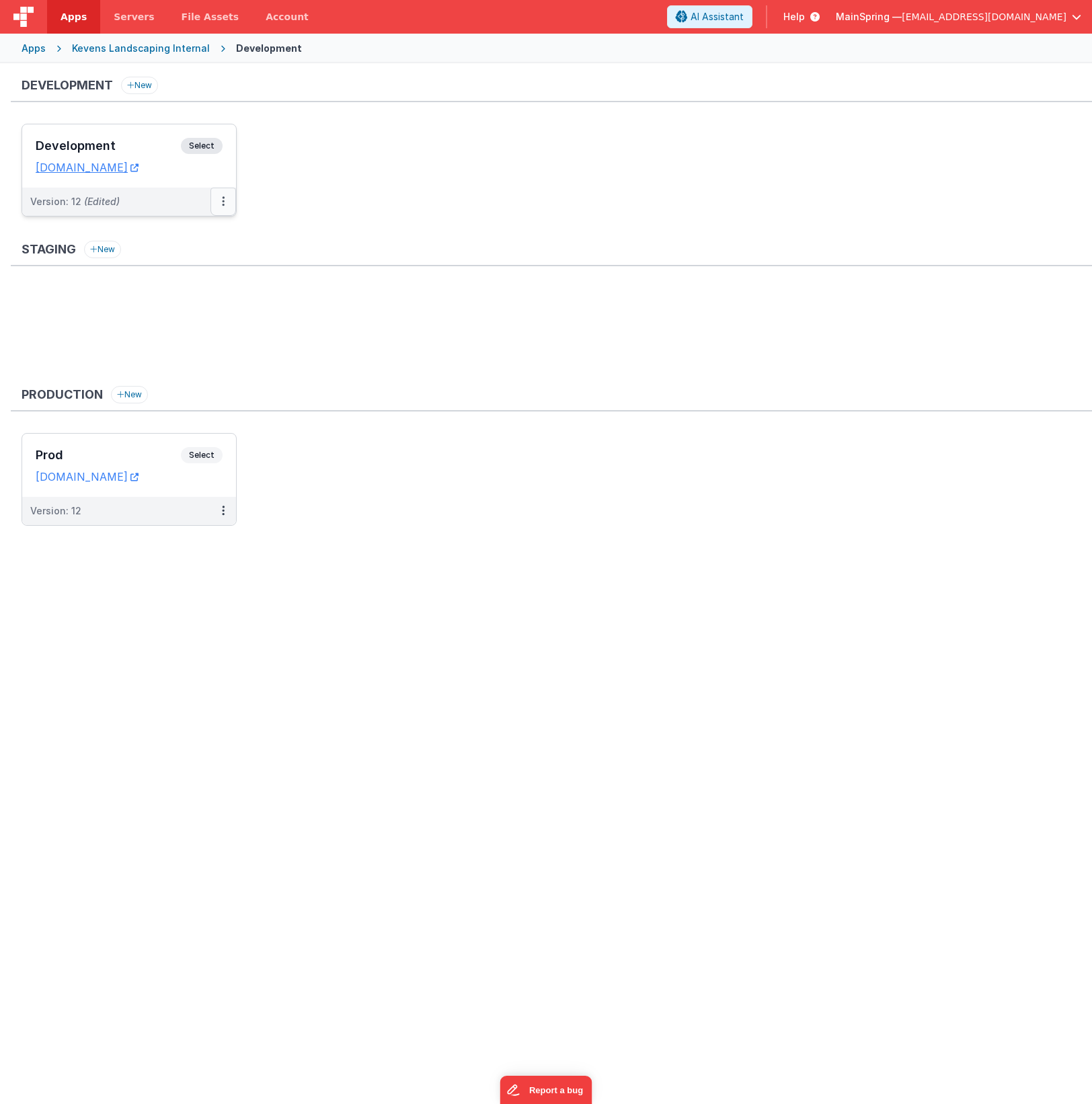
click at [226, 211] on button at bounding box center [223, 202] width 25 height 29
click at [226, 210] on button at bounding box center [223, 202] width 25 height 29
click at [190, 279] on link "Deploy..." at bounding box center [177, 280] width 119 height 25
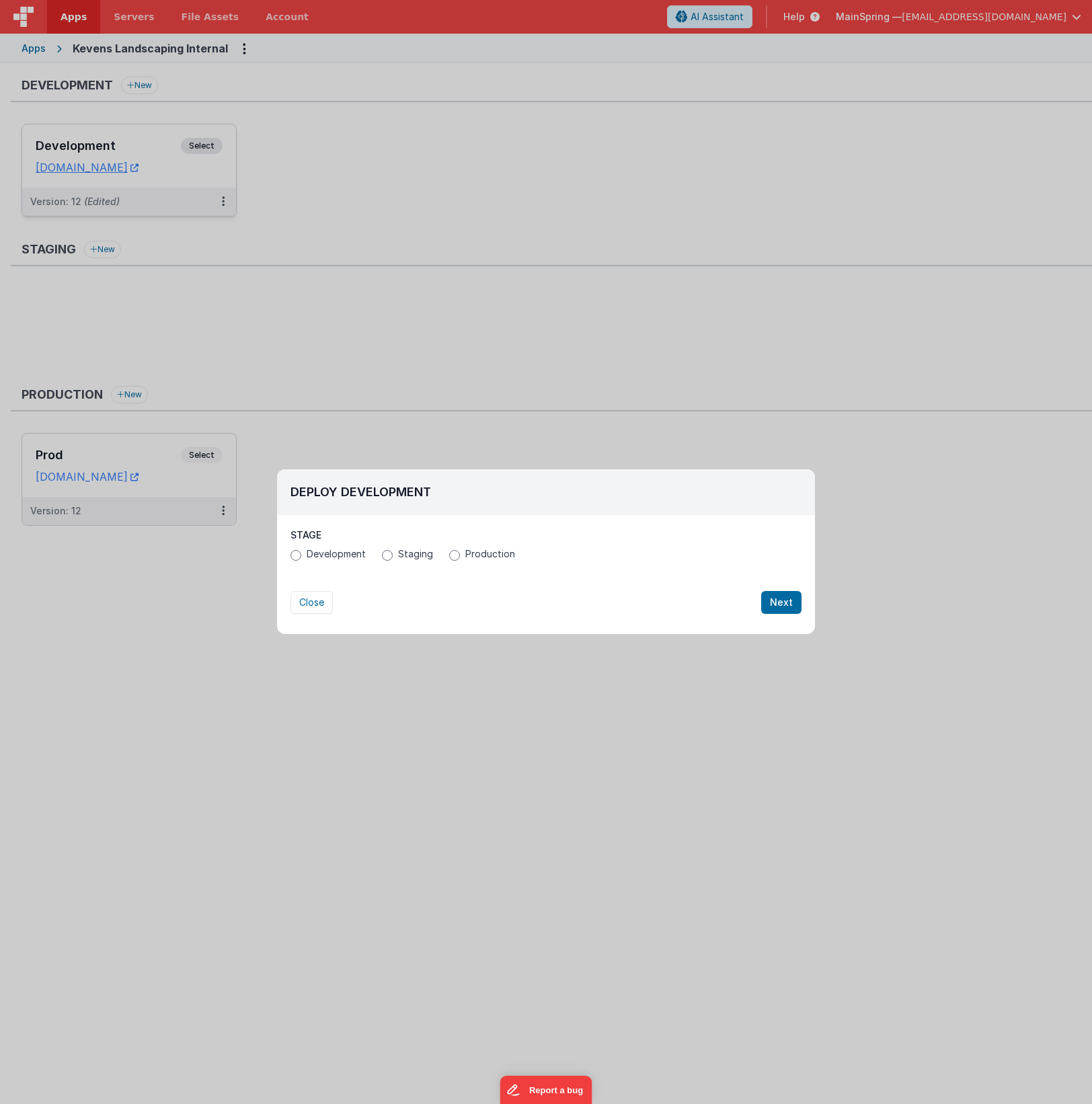
click at [329, 548] on span "Development" at bounding box center [336, 554] width 59 height 13
click at [302, 550] on input "Development" at bounding box center [295, 555] width 11 height 11
radio input "true"
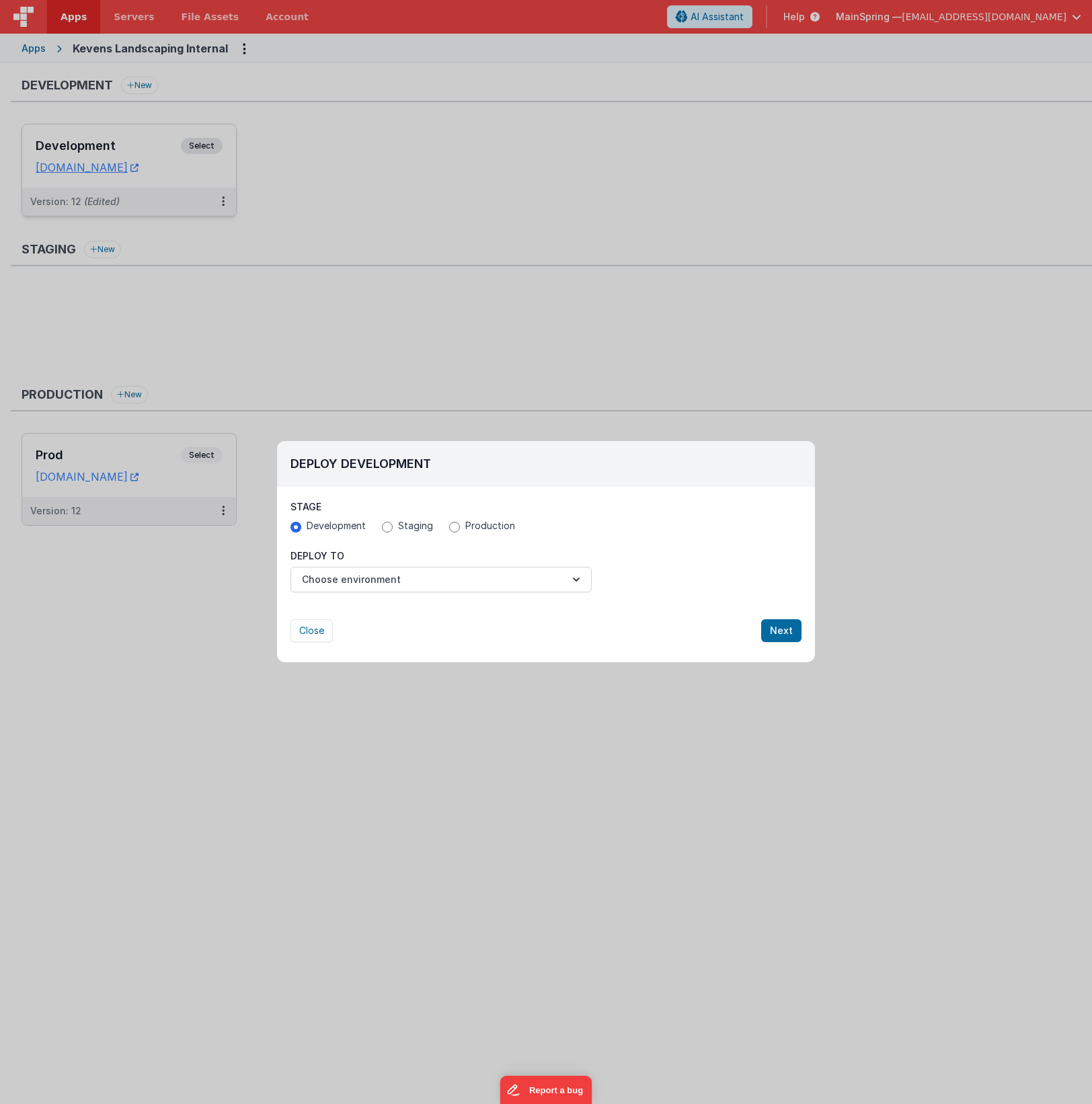
click at [472, 524] on span "Production" at bounding box center [490, 525] width 50 height 13
click at [460, 524] on input "Production" at bounding box center [454, 527] width 11 height 11
radio input "true"
radio input "false"
click at [496, 564] on div "Deploy To Choose environment" at bounding box center [441, 570] width 302 height 43
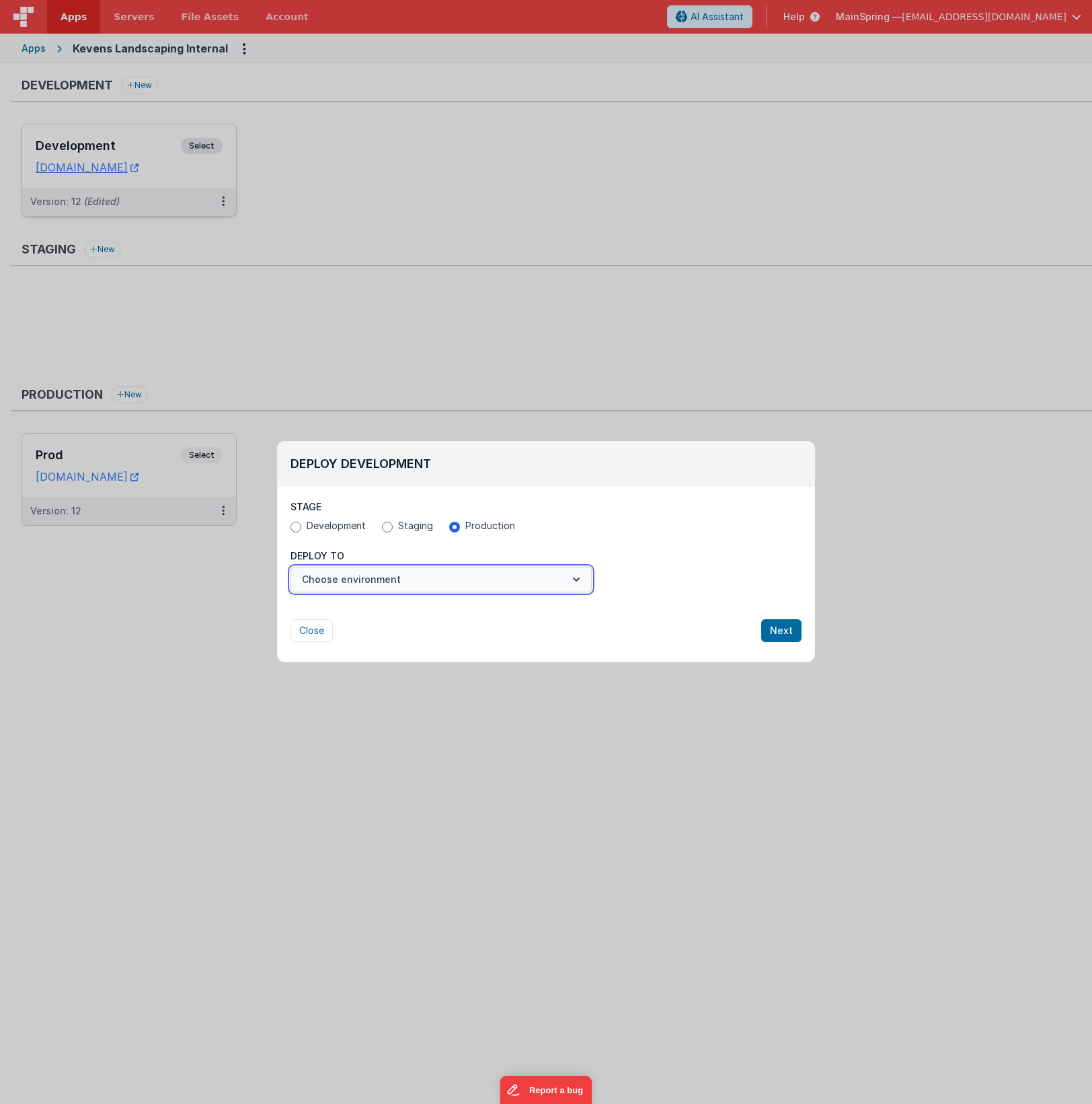
click at [499, 579] on button "Choose environment" at bounding box center [441, 579] width 302 height 25
click at [441, 613] on link "Prod" at bounding box center [441, 613] width 302 height 25
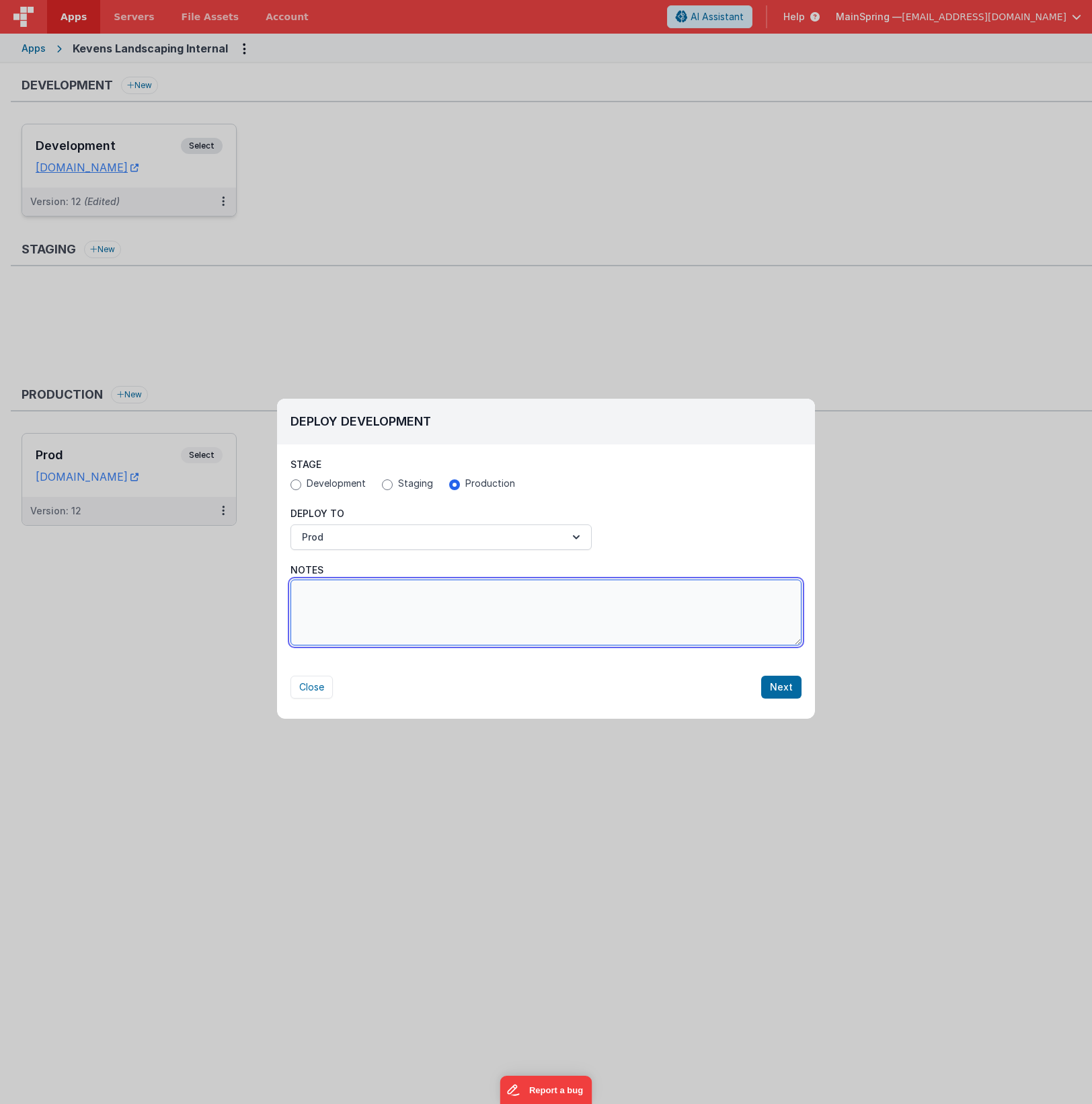
click at [446, 613] on textarea "Notes" at bounding box center [545, 612] width 511 height 66
click at [386, 592] on textarea "Updated photos to use thumbnails for grid instead of full resolution" at bounding box center [545, 612] width 511 height 66
type textarea "use thumbnails for photo grid instead of full resolution"
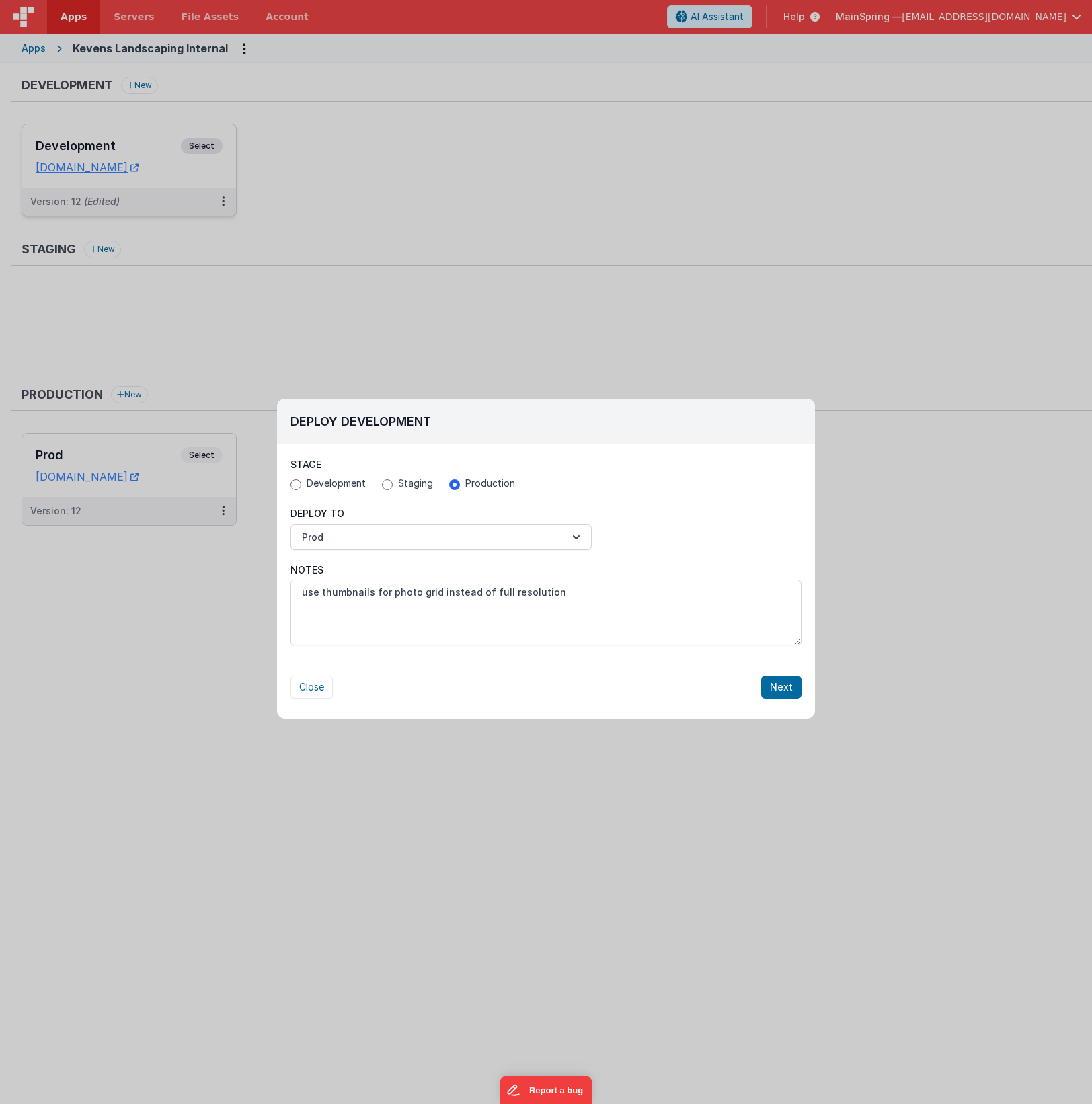
click at [550, 674] on div "Deploy Development Stage Development Staging Production Deploy To Prod Notes us…" at bounding box center [546, 552] width 538 height 306
click at [778, 674] on button "Next" at bounding box center [781, 687] width 40 height 23
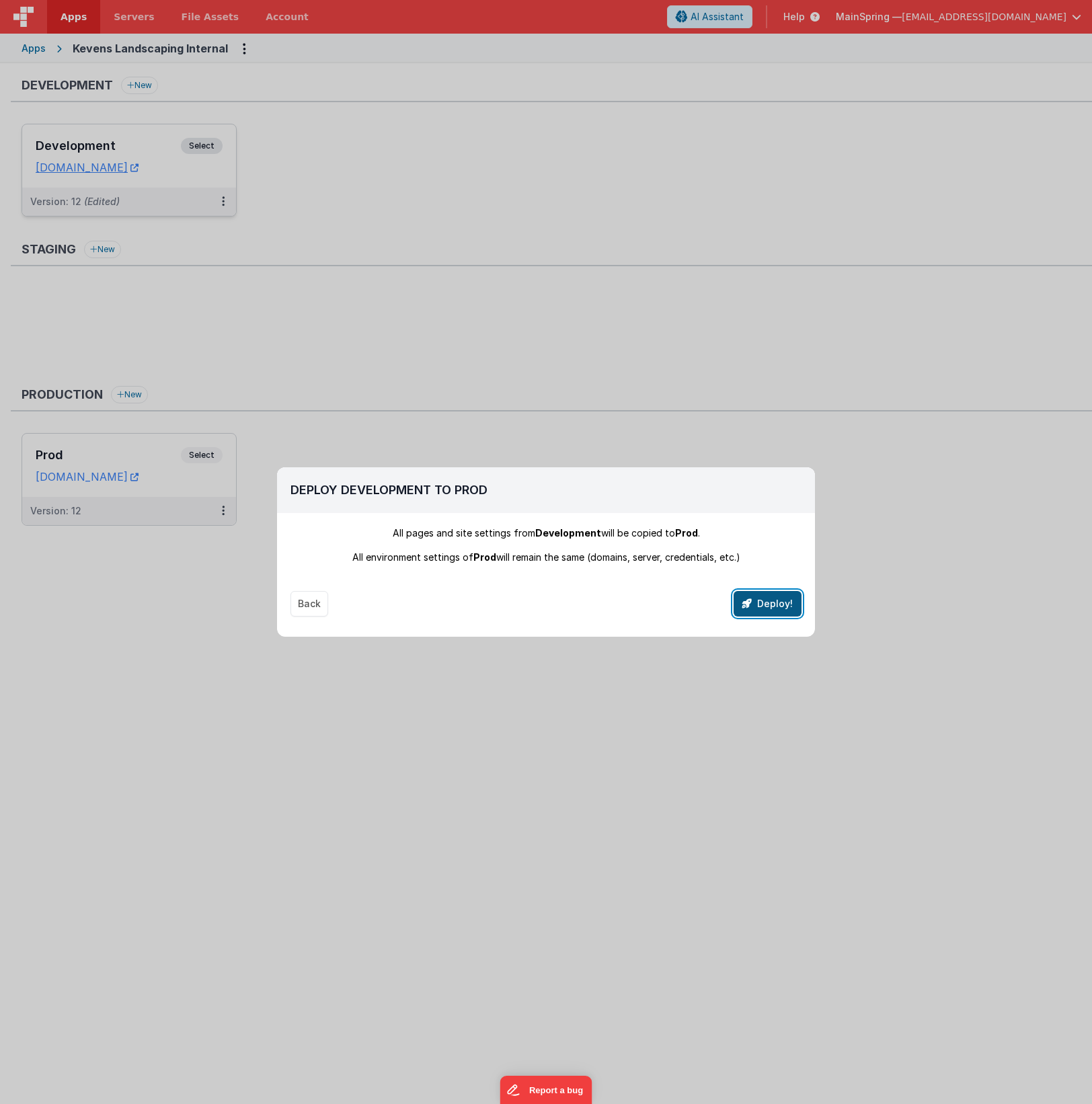
click at [763, 607] on button "Deploy!" at bounding box center [768, 603] width 68 height 25
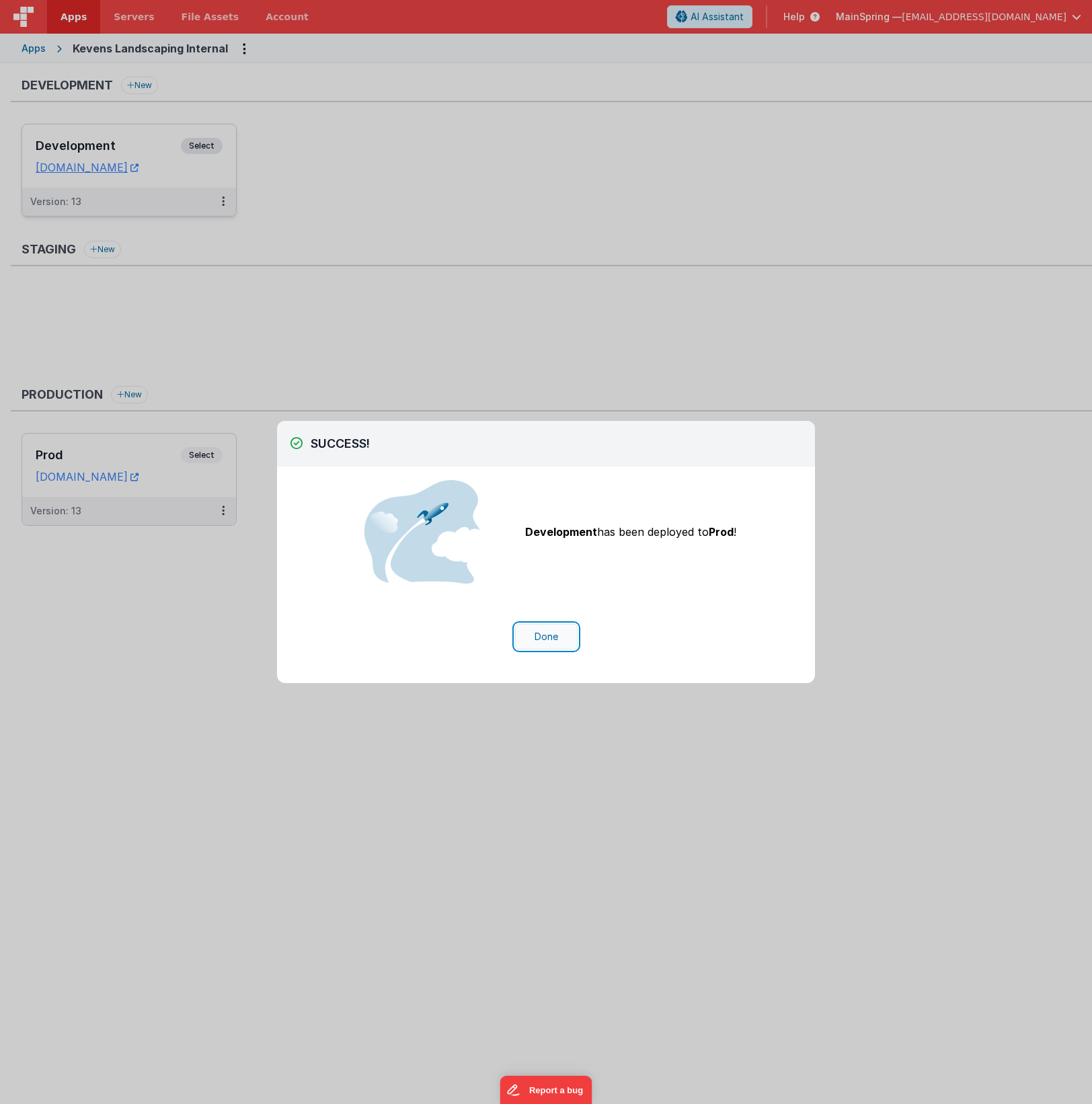
click at [536, 628] on button "Done" at bounding box center [546, 637] width 63 height 25
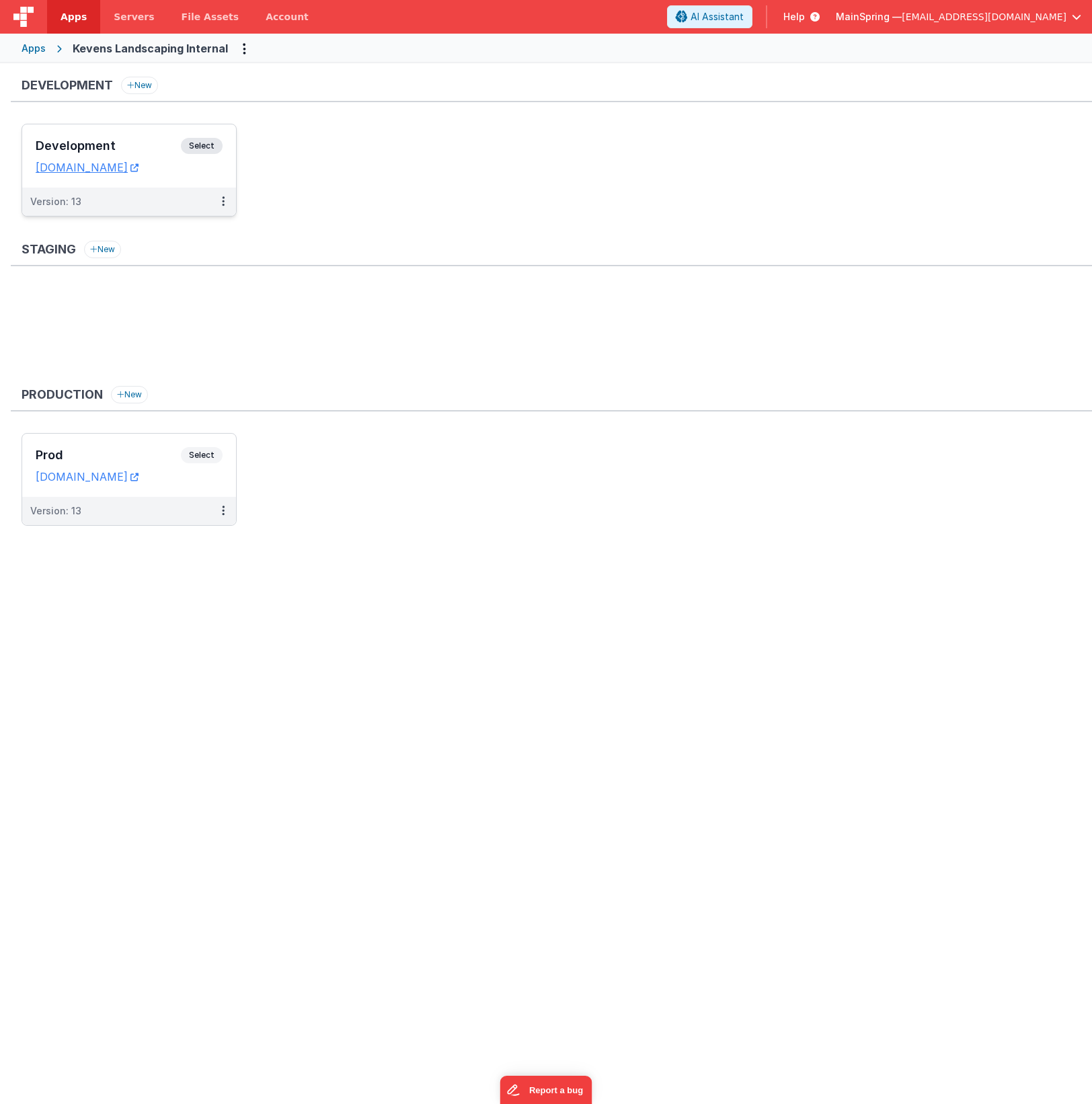
click at [506, 609] on div "Development New Development Select URLs [DOMAIN_NAME] Version: 13 Staging New P…" at bounding box center [546, 581] width 1092 height 1037
click at [417, 344] on ul at bounding box center [557, 331] width 1071 height 87
click at [135, 477] on link "[DOMAIN_NAME]" at bounding box center [87, 476] width 103 height 13
click at [226, 513] on button at bounding box center [223, 511] width 25 height 29
click at [203, 593] on link "Rollback" at bounding box center [177, 590] width 119 height 25
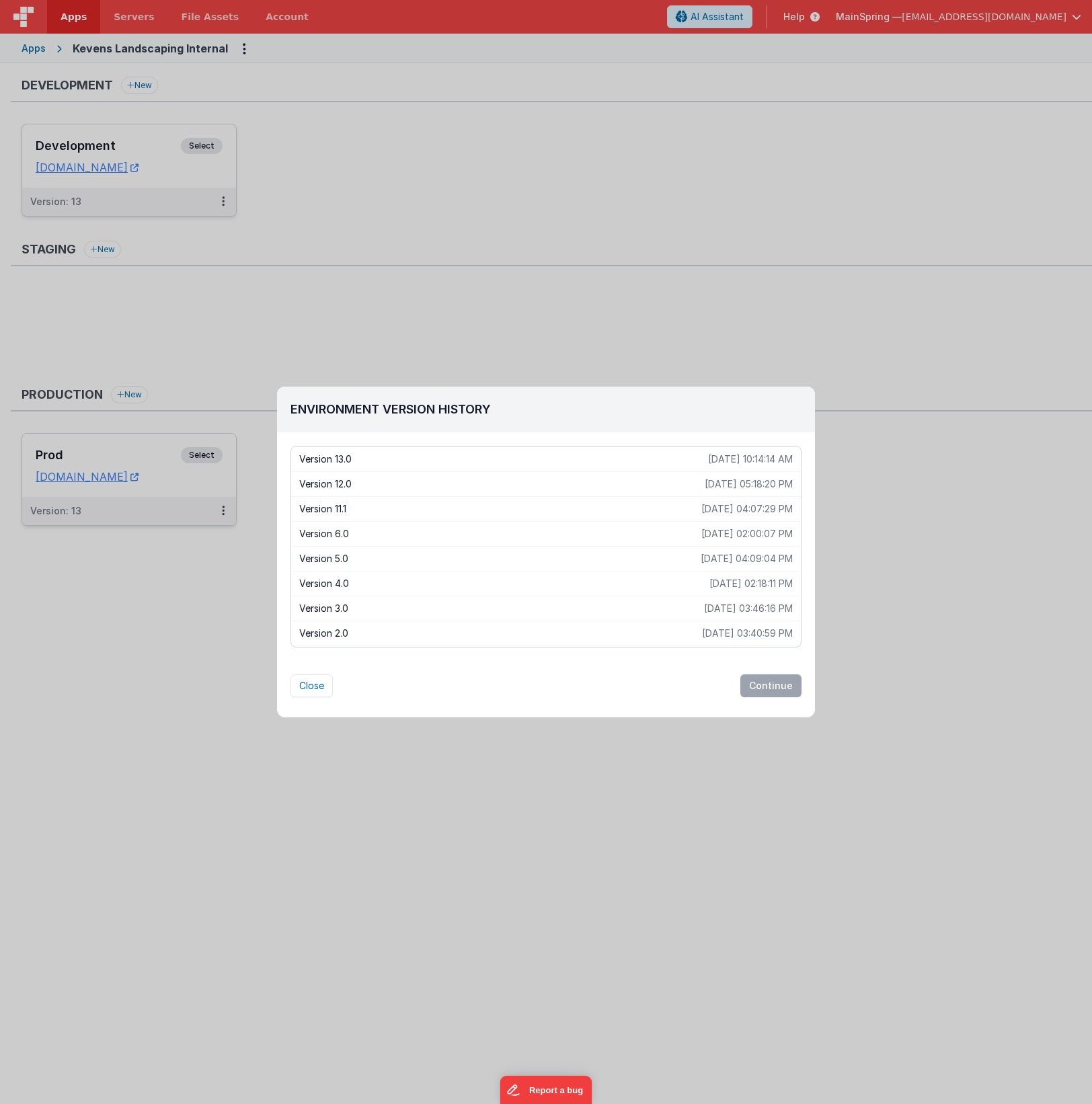
click at [413, 484] on p "Version 12.0" at bounding box center [502, 484] width 405 height 13
click at [780, 674] on button "Continue" at bounding box center [771, 686] width 61 height 23
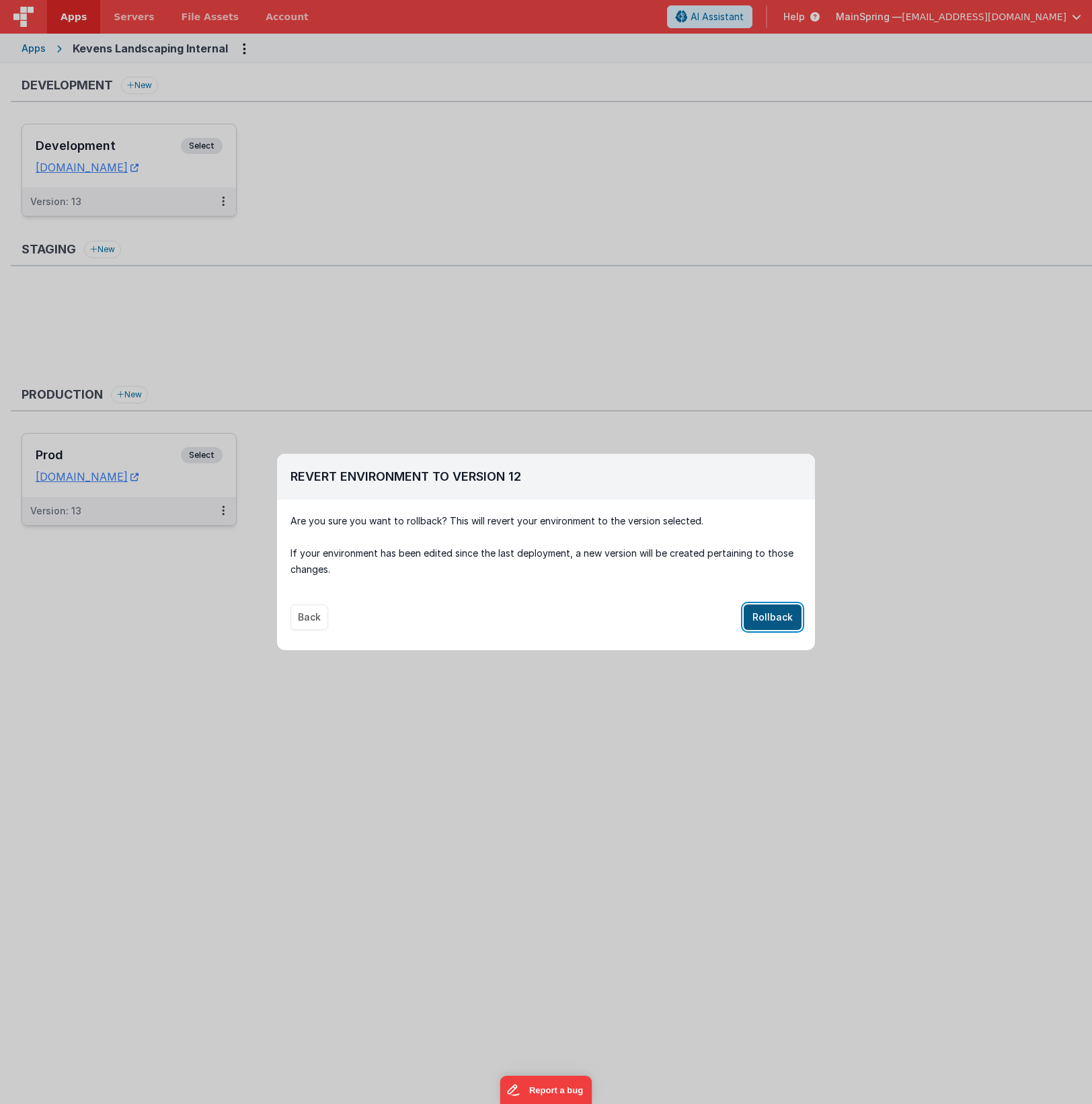
click at [768, 610] on button "Rollback" at bounding box center [772, 617] width 58 height 25
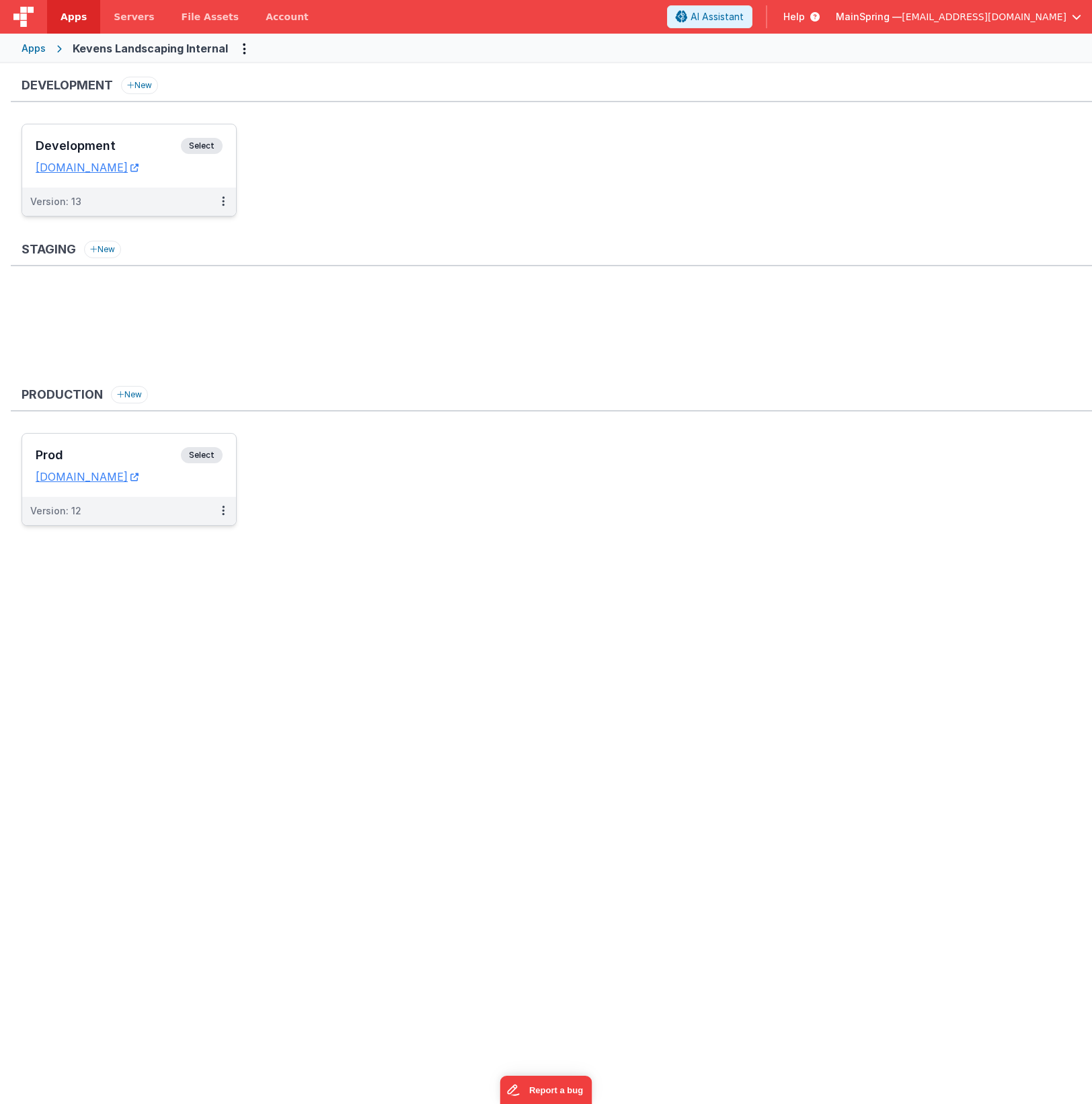
click at [613, 601] on div "Development New Development Select URLs [DOMAIN_NAME] Version: 13 Staging New P…" at bounding box center [546, 581] width 1092 height 1037
click at [572, 552] on div "Development New Development Select URLs [DOMAIN_NAME] Version: 13 Staging New P…" at bounding box center [546, 311] width 1092 height 498
click at [347, 347] on ul at bounding box center [557, 331] width 1071 height 87
click at [513, 393] on div "Production New" at bounding box center [551, 398] width 1081 height 25
